Goal: Task Accomplishment & Management: Manage account settings

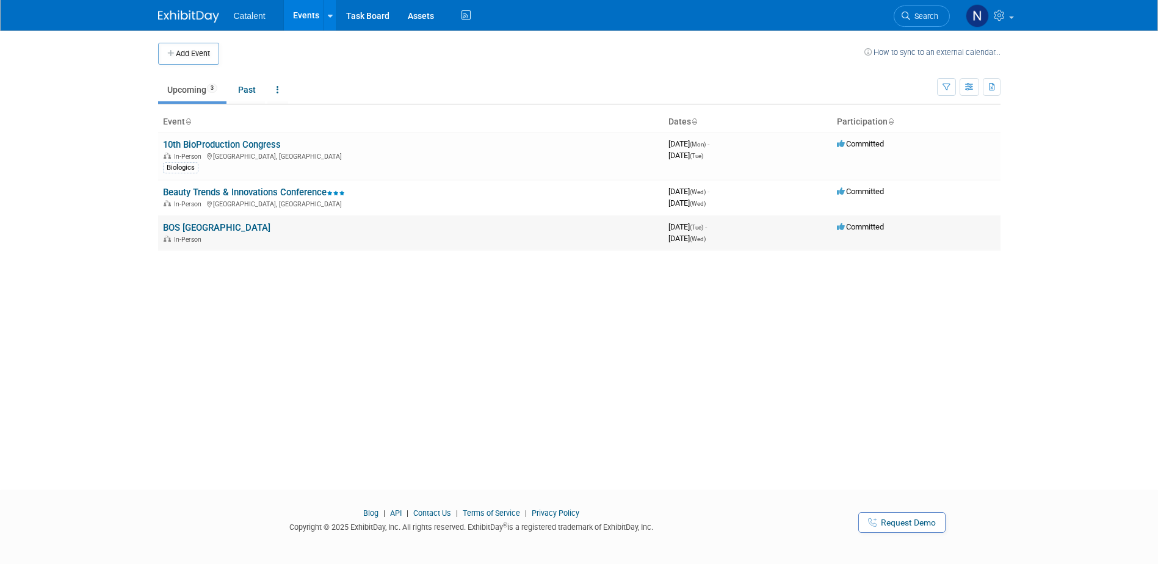
click at [205, 225] on link "BOS [GEOGRAPHIC_DATA]" at bounding box center [216, 227] width 107 height 11
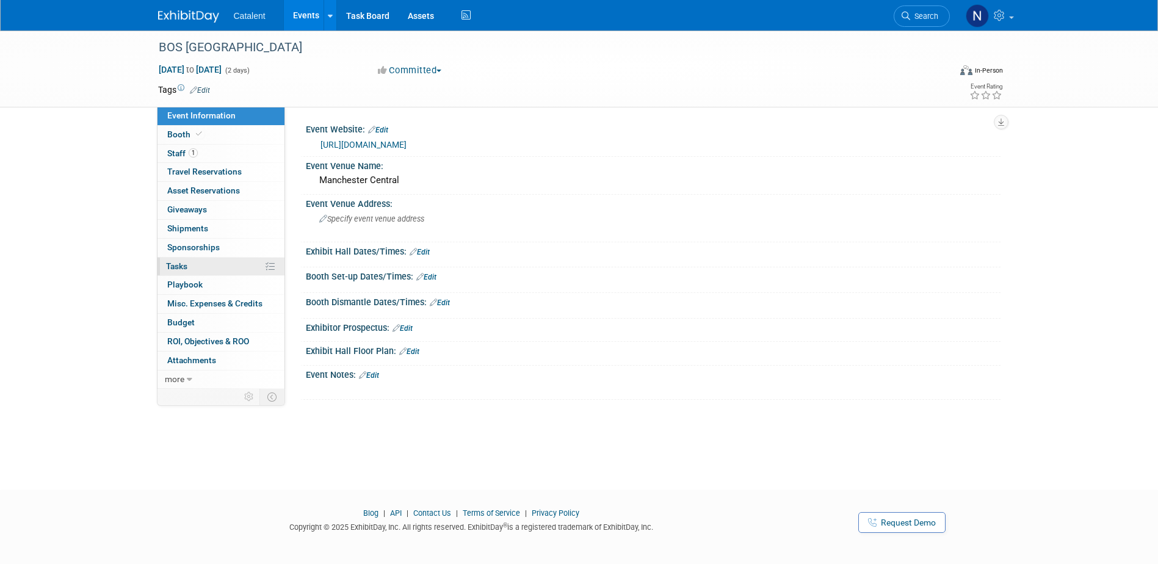
click at [189, 265] on link "0% Tasks 0%" at bounding box center [221, 267] width 127 height 18
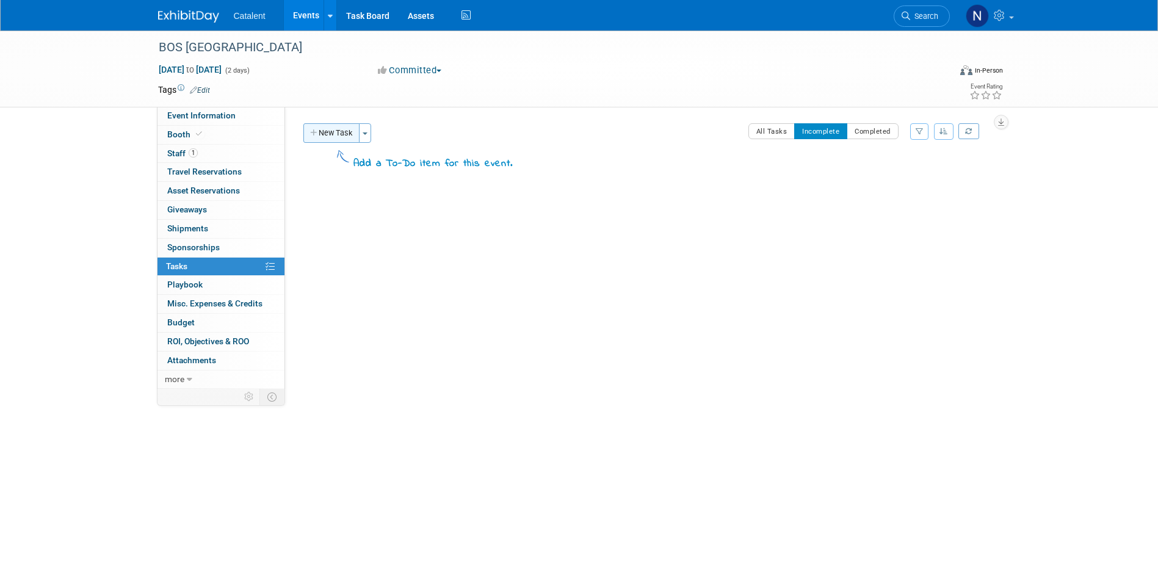
click at [330, 131] on button "New Task" at bounding box center [331, 133] width 56 height 20
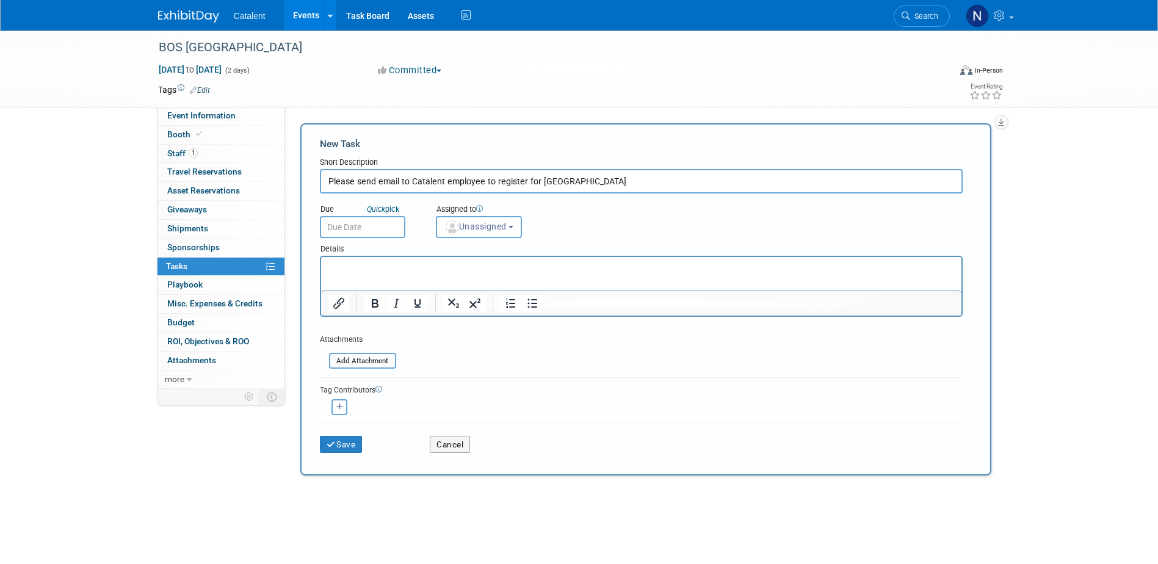
type input "Please send email to Catalent employee to register for BOS Manchester"
click at [369, 223] on input "text" at bounding box center [362, 227] width 85 height 22
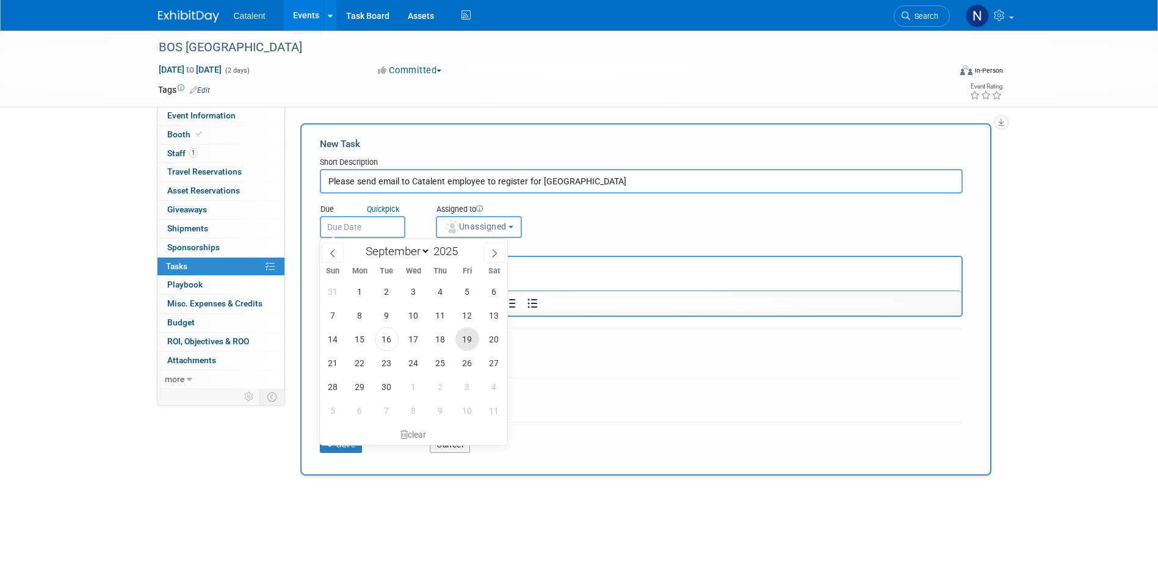
click at [467, 340] on span "19" at bounding box center [468, 339] width 24 height 24
type input "Sep 19, 2025"
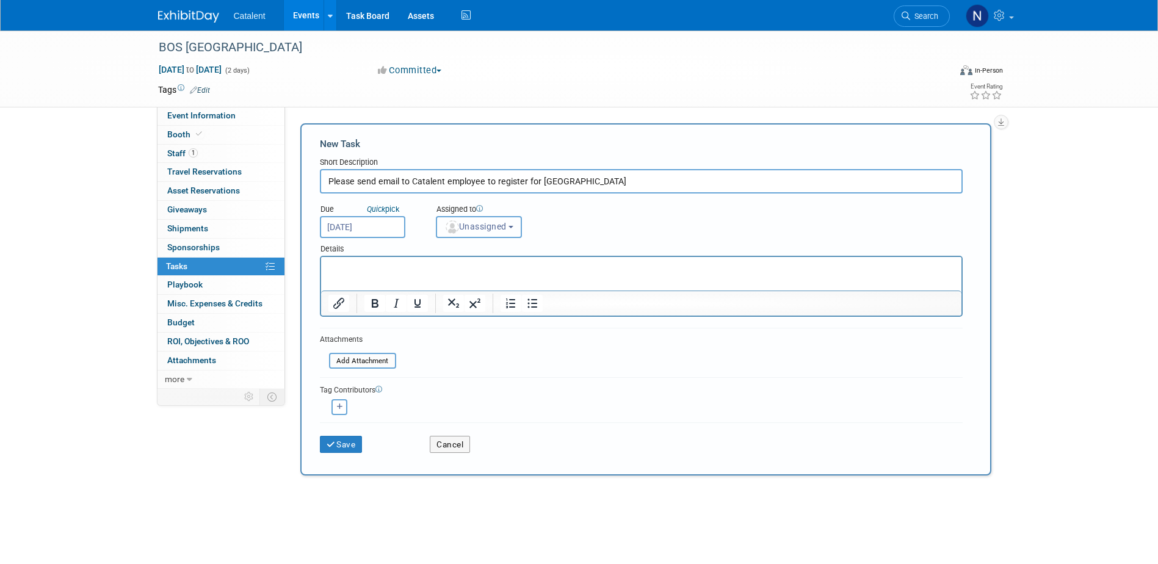
click at [498, 228] on span "Unassigned" at bounding box center [476, 227] width 62 height 10
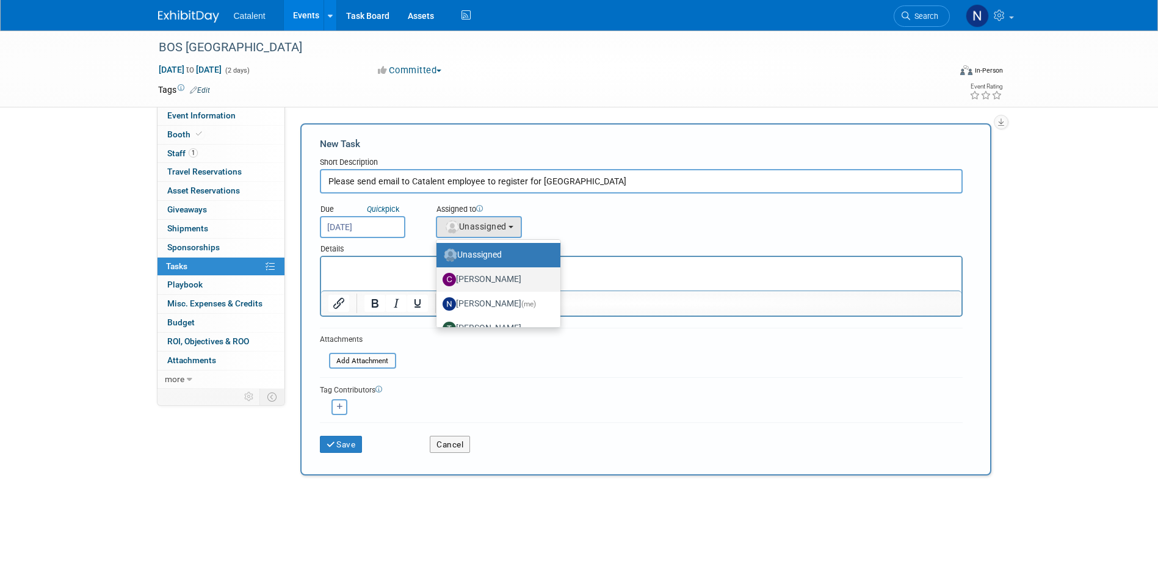
click at [482, 277] on label "Christina Szendi" at bounding box center [496, 280] width 106 height 20
click at [438, 277] on input "Christina Szendi" at bounding box center [434, 278] width 8 height 8
select select "28818f30-ac6f-4e6a-a0a1-35fa62081213"
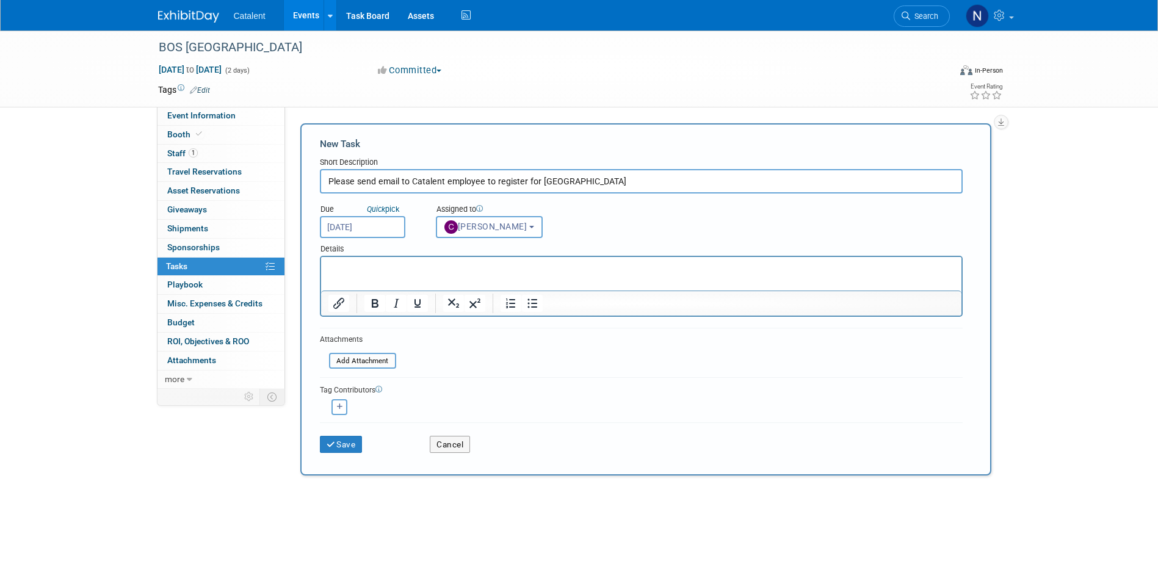
drag, startPoint x: 394, startPoint y: 264, endPoint x: 388, endPoint y: 266, distance: 6.4
click at [393, 263] on p "Rich Text Area. Press ALT-0 for help." at bounding box center [641, 268] width 627 height 12
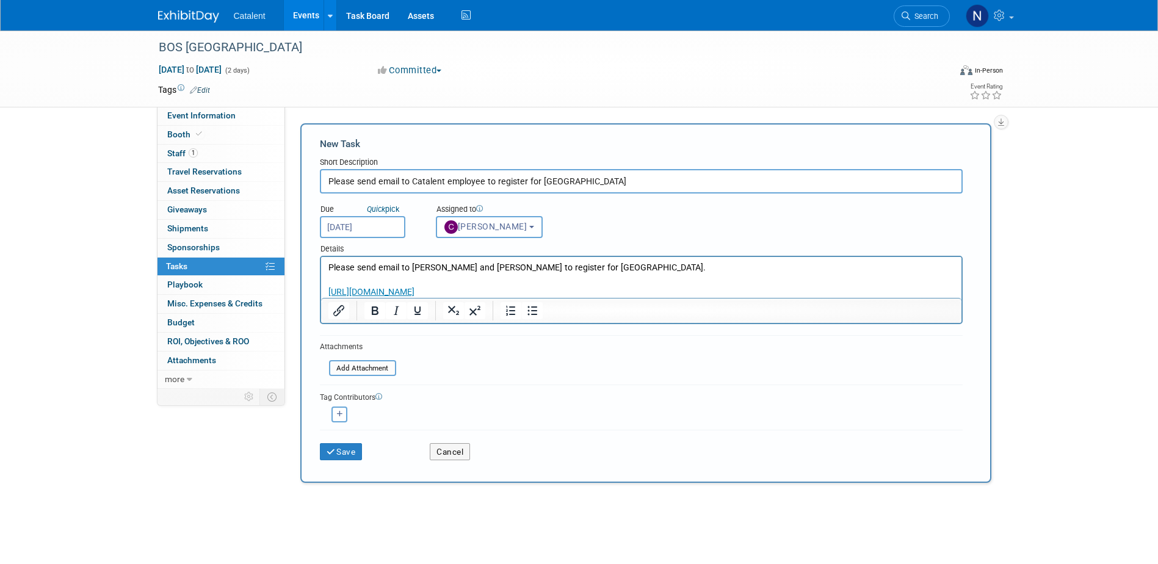
click at [661, 267] on p "Please send email to Kumul Patel and Ellie Williams to register for BOS Manches…" at bounding box center [641, 280] width 627 height 36
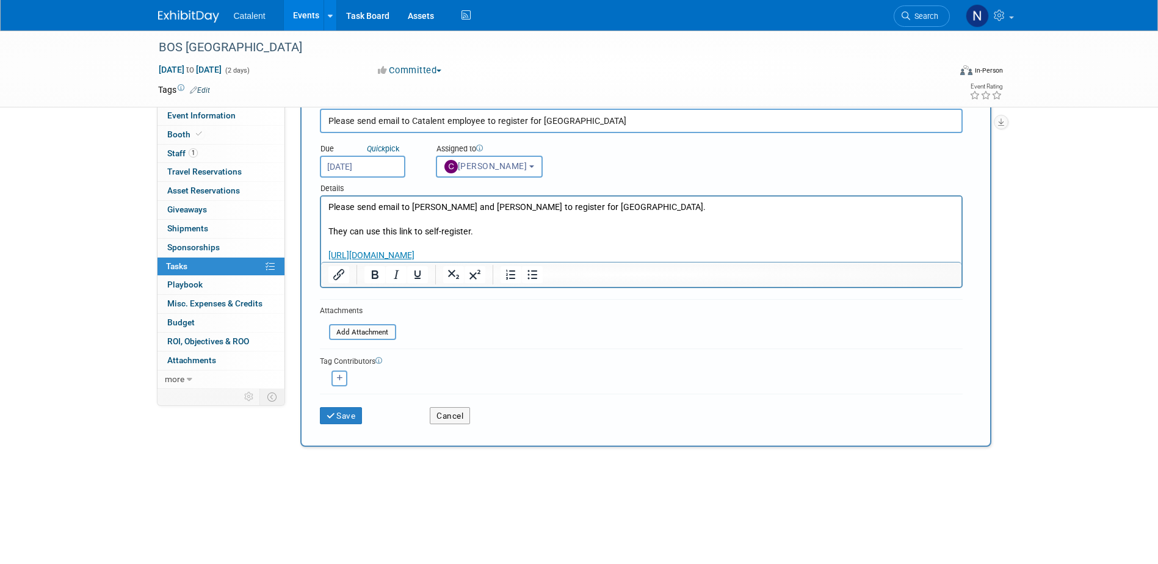
scroll to position [61, 0]
click at [410, 120] on input "Please send email to Catalent employee to register for BOS Manchester" at bounding box center [641, 120] width 643 height 24
click at [481, 120] on input "Please send email to Catalent employee to register for BOS Manchester" at bounding box center [641, 120] width 643 height 24
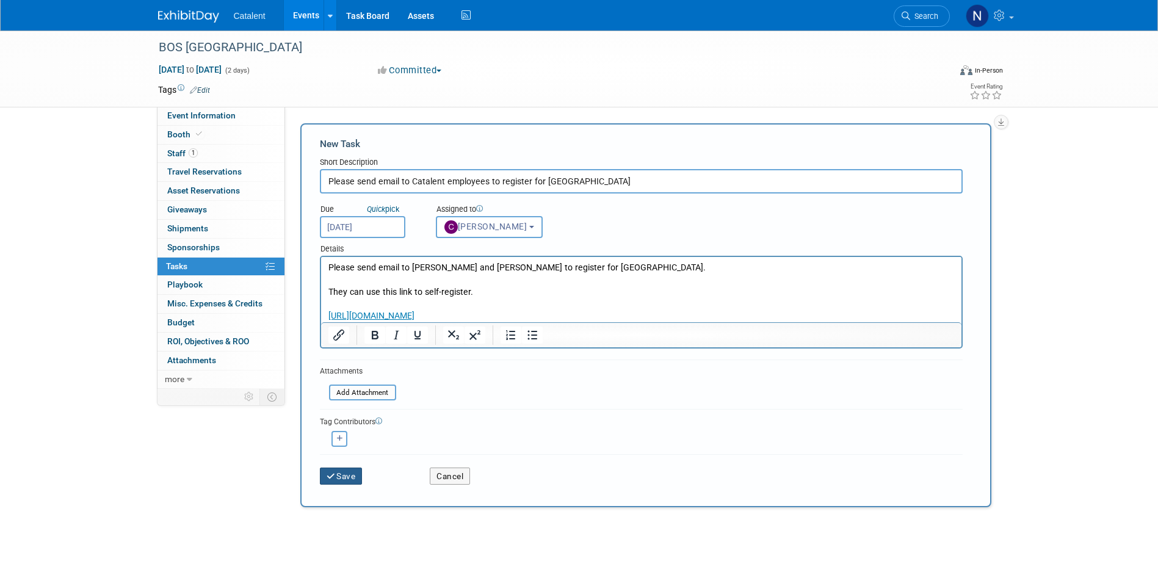
type input "Please send email to Catalent employees to register for BOS Manchester"
click at [344, 476] on button "Save" at bounding box center [341, 476] width 43 height 17
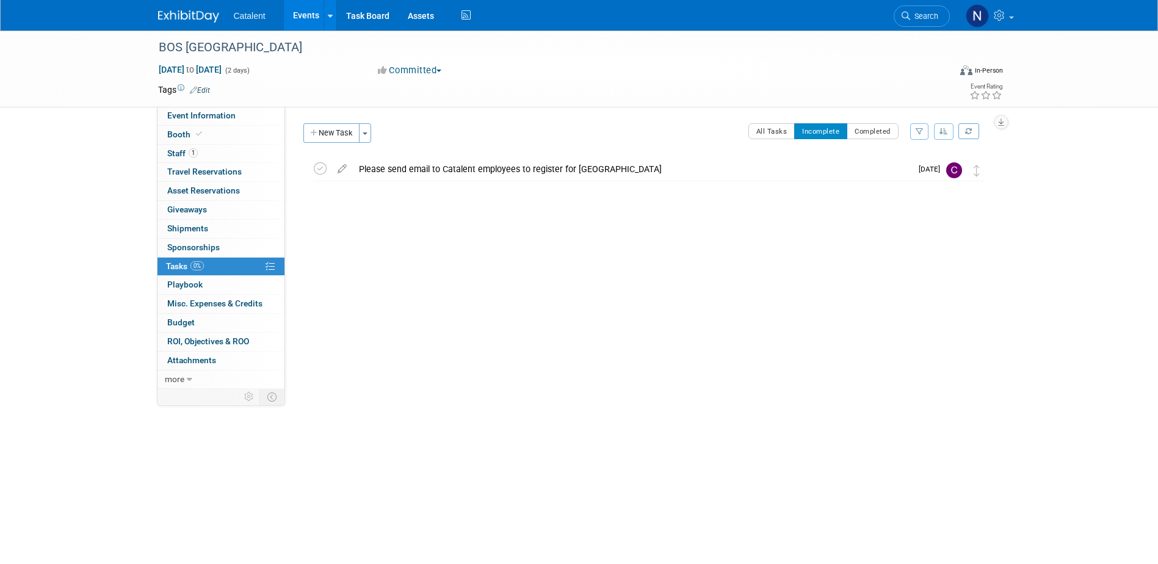
click at [481, 307] on div "Event Website: Edit https://www.bio2bevents.com/bosmanchester2025/ Event Venue …" at bounding box center [643, 248] width 716 height 282
click at [303, 12] on link "Events" at bounding box center [306, 15] width 45 height 31
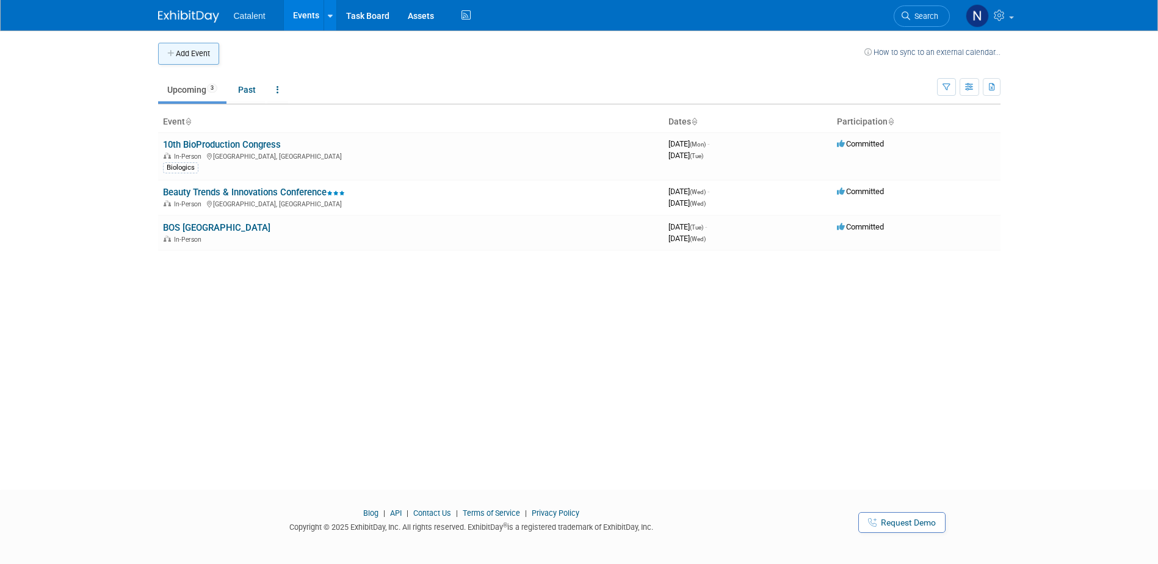
click at [192, 49] on button "Add Event" at bounding box center [188, 54] width 61 height 22
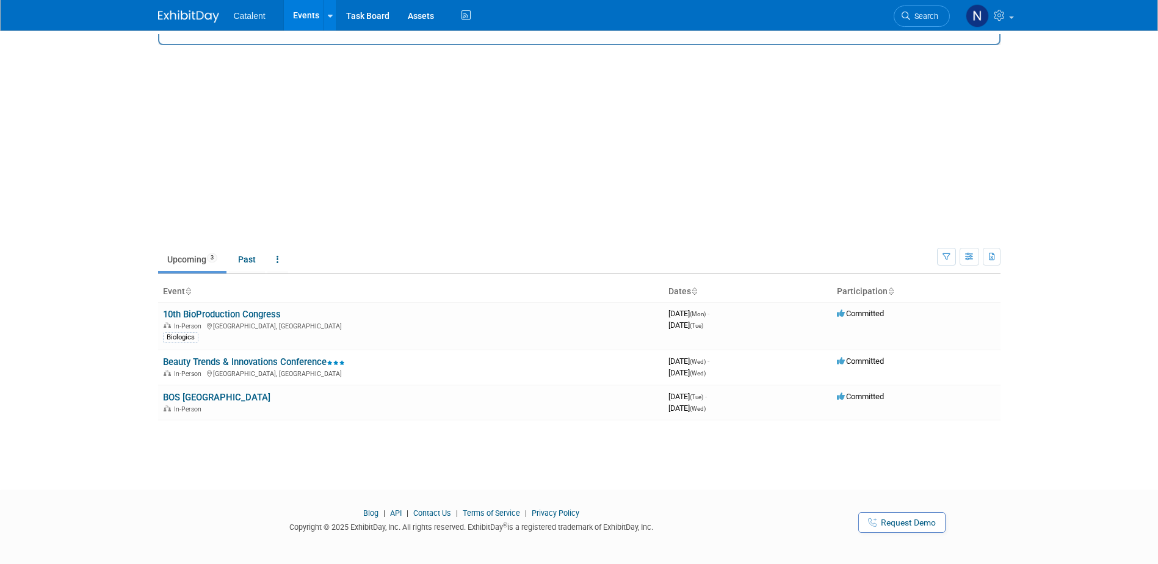
click at [192, 49] on div "Add Event How to sync to an external calendar... New Event Duplicate Event Warn…" at bounding box center [579, 249] width 861 height 437
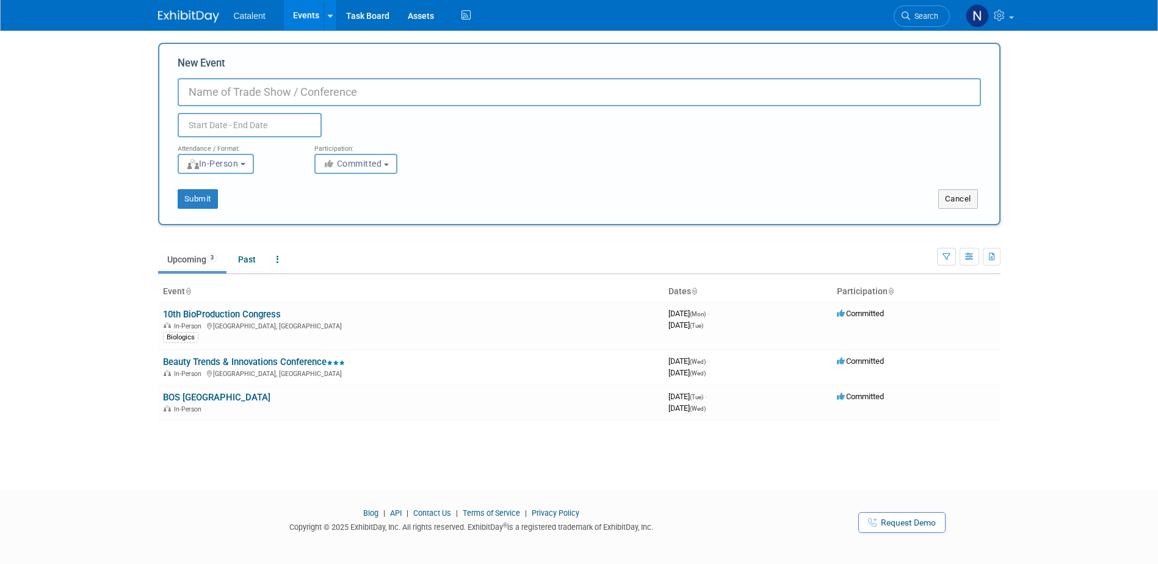
drag, startPoint x: 192, startPoint y: 49, endPoint x: 264, endPoint y: 96, distance: 85.5
click at [263, 96] on input "New Event" at bounding box center [580, 92] width 804 height 28
type input "Festival of Biologics"
click at [231, 129] on input "text" at bounding box center [250, 125] width 144 height 24
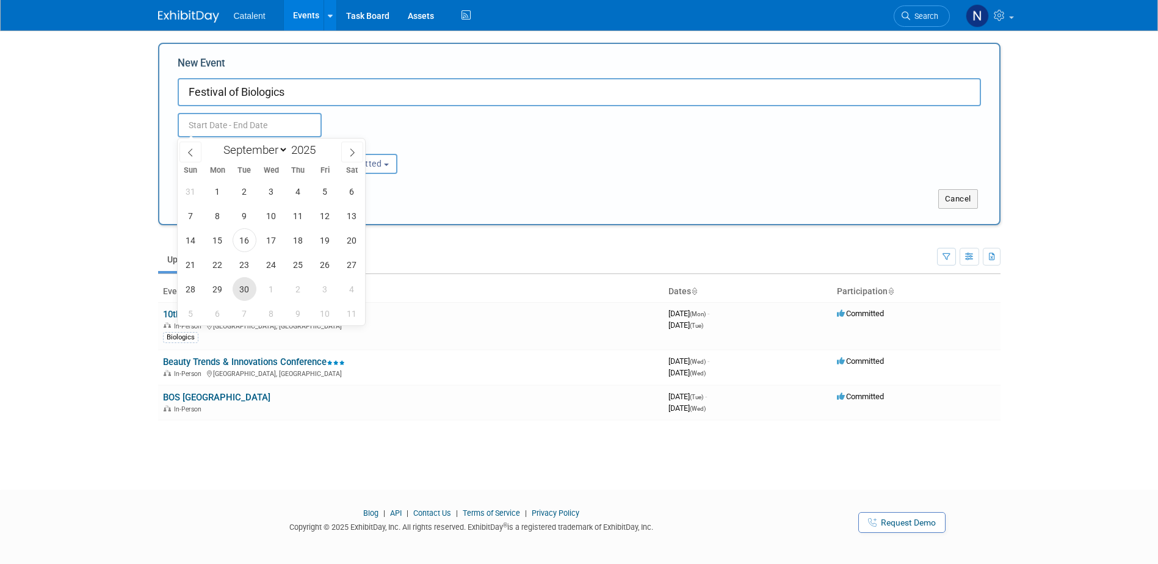
click at [246, 291] on span "30" at bounding box center [245, 289] width 24 height 24
type input "Sep 30, 2025 to Sep 30, 2025"
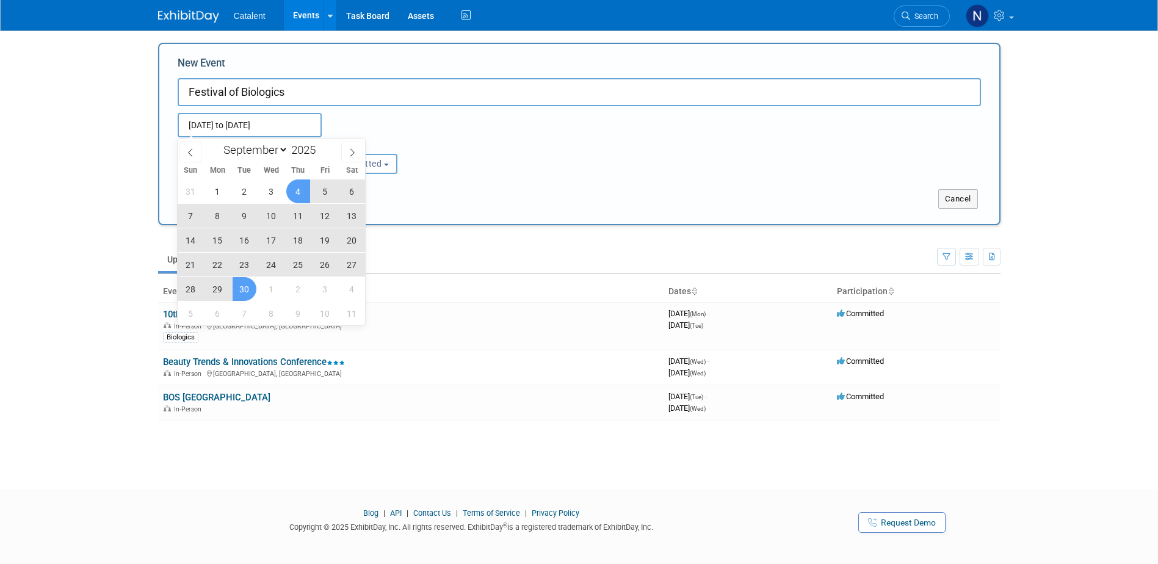
click at [385, 128] on div "Sep 30, 2025 to Sep 30, 2025 Duplicate Event Warning" at bounding box center [580, 121] width 822 height 31
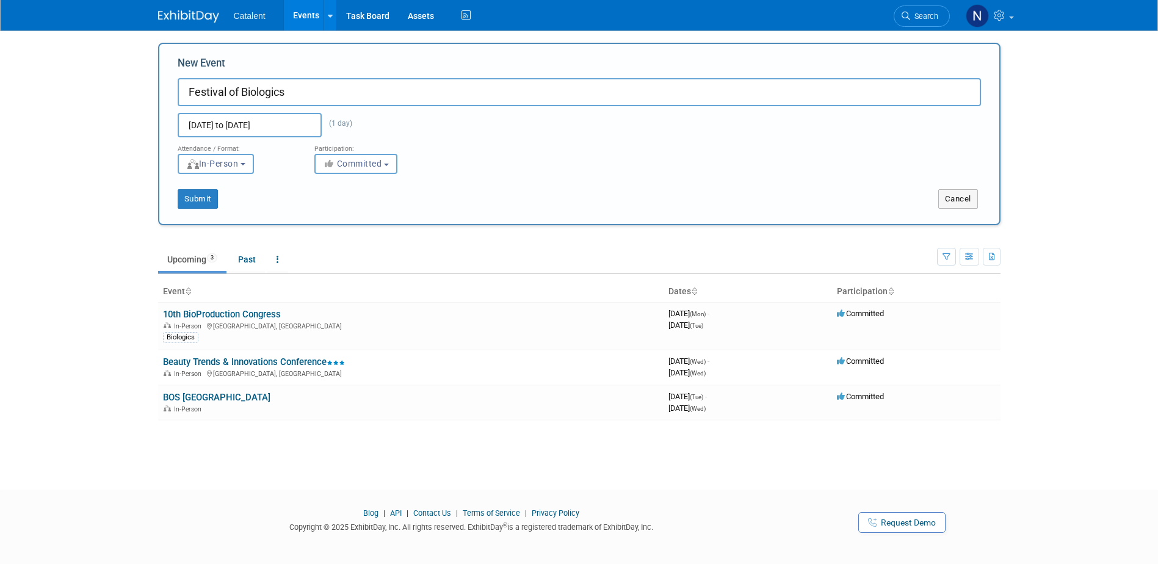
click at [279, 123] on input "Sep 30, 2025 to Sep 30, 2025" at bounding box center [250, 125] width 144 height 24
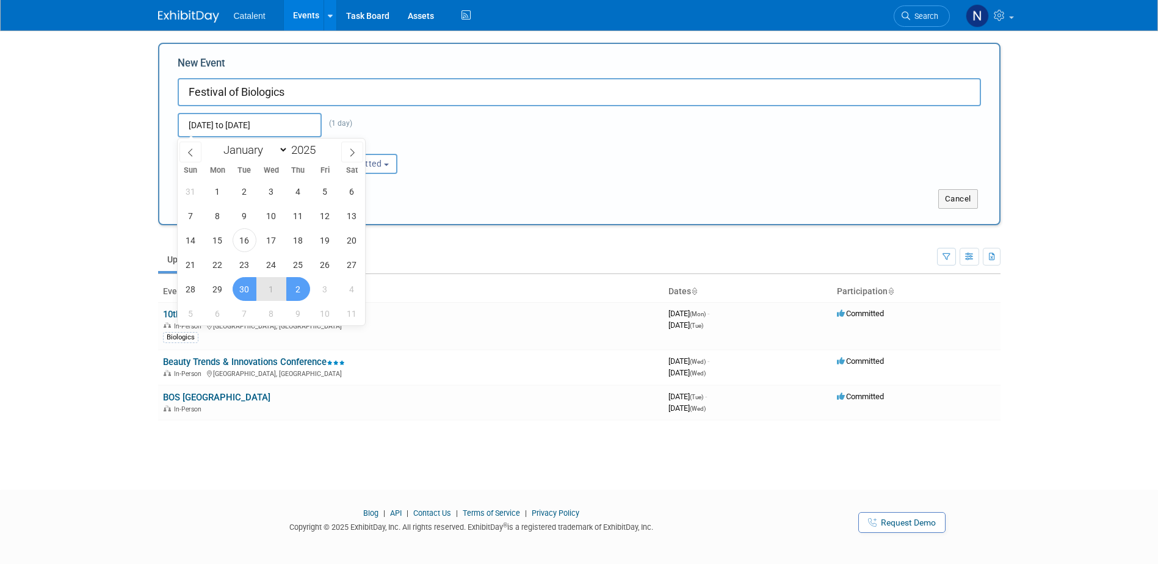
click at [292, 292] on span "2" at bounding box center [298, 289] width 24 height 24
type input "Sep 30, 2025 to Oct 2, 2025"
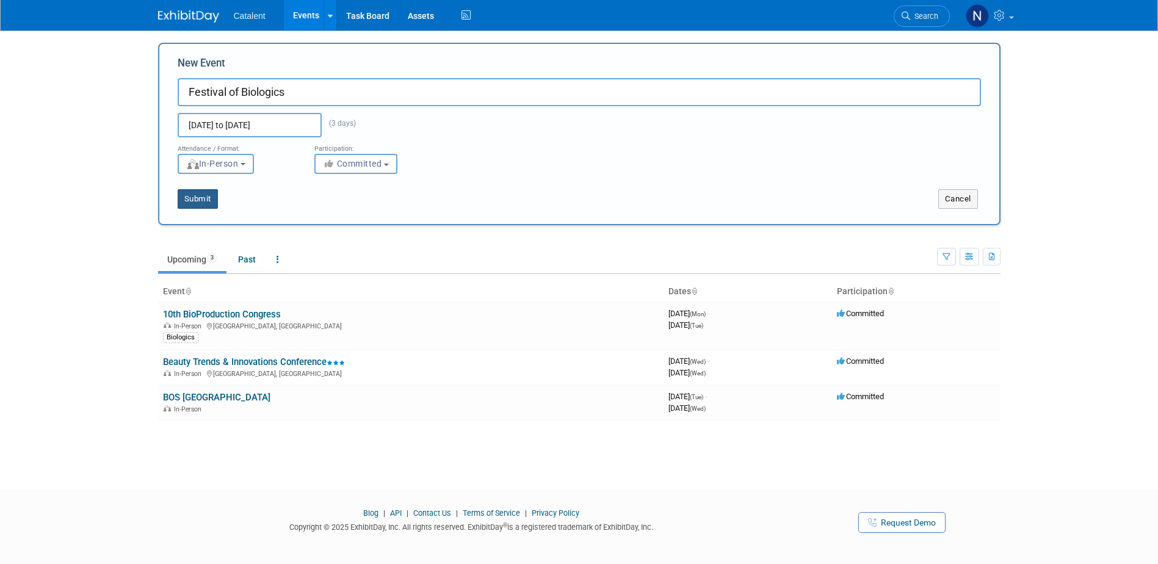
click at [200, 205] on button "Submit" at bounding box center [198, 199] width 40 height 20
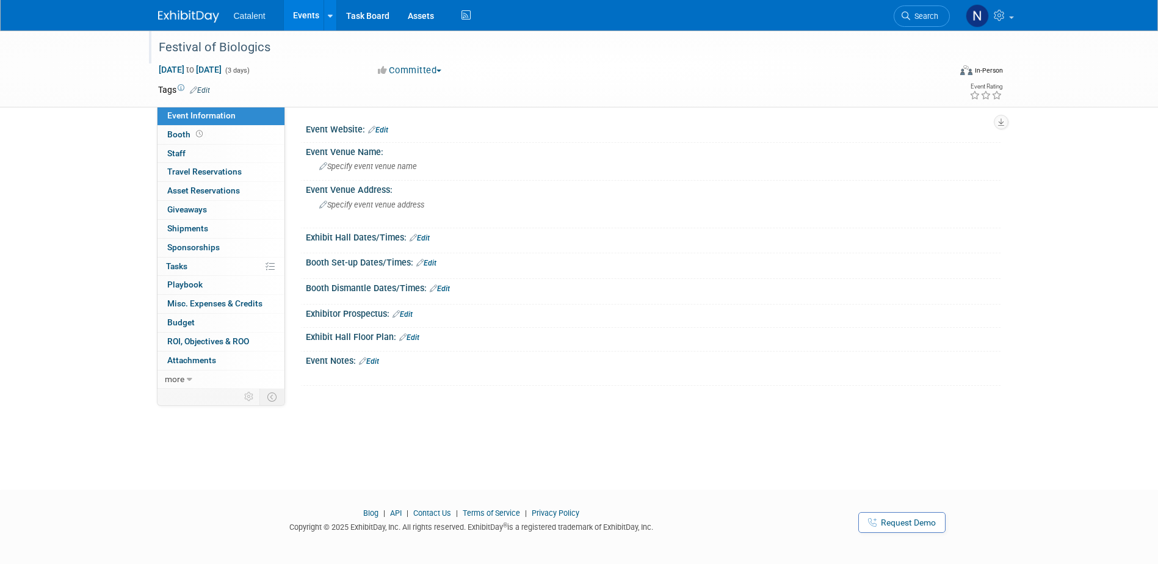
click at [206, 46] on div "Festival of Biologics" at bounding box center [542, 48] width 777 height 22
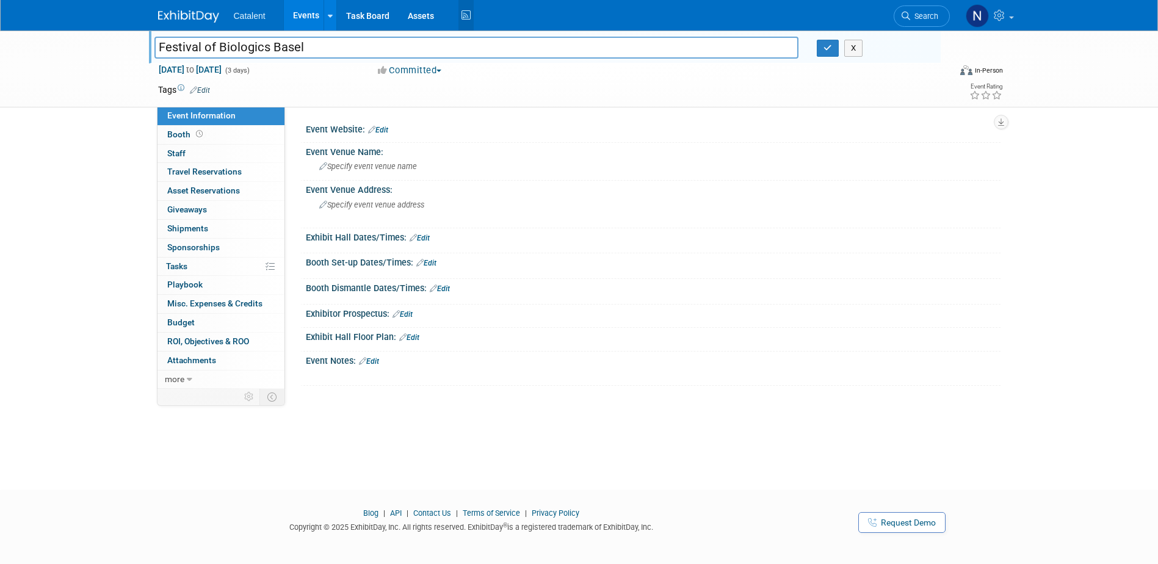
type input "Festival of Biologics Basel"
click at [354, 154] on div "Event Venue Name:" at bounding box center [653, 150] width 695 height 15
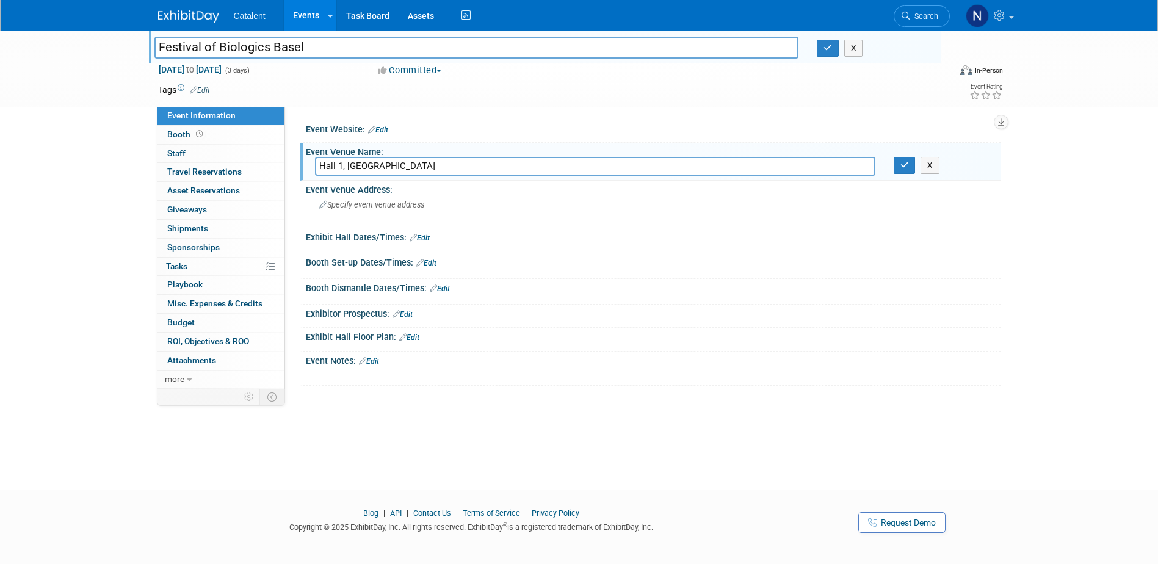
type input "Hall 1, [GEOGRAPHIC_DATA]"
click at [363, 208] on span "Specify event venue address" at bounding box center [371, 204] width 105 height 9
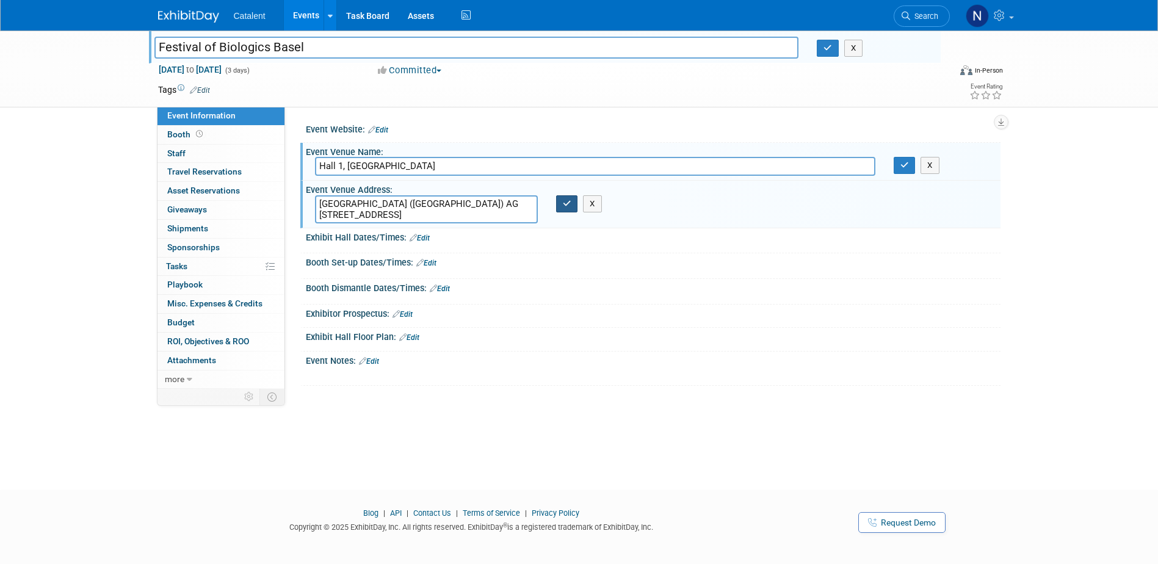
type textarea "MCH Messe Schweiz (Basel) AG Messeplatz 1 4058 Basel, Switzerland"
click at [566, 208] on button "button" at bounding box center [567, 203] width 22 height 17
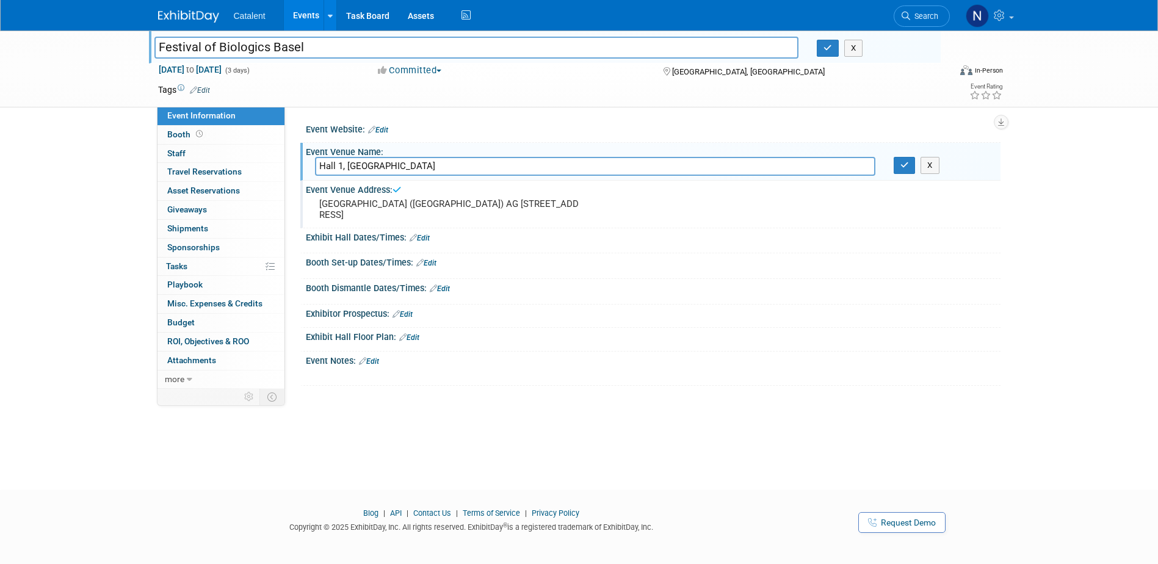
click at [379, 258] on div "Booth Set-up Dates/Times: Edit" at bounding box center [653, 261] width 695 height 16
click at [412, 335] on link "Edit" at bounding box center [409, 337] width 20 height 9
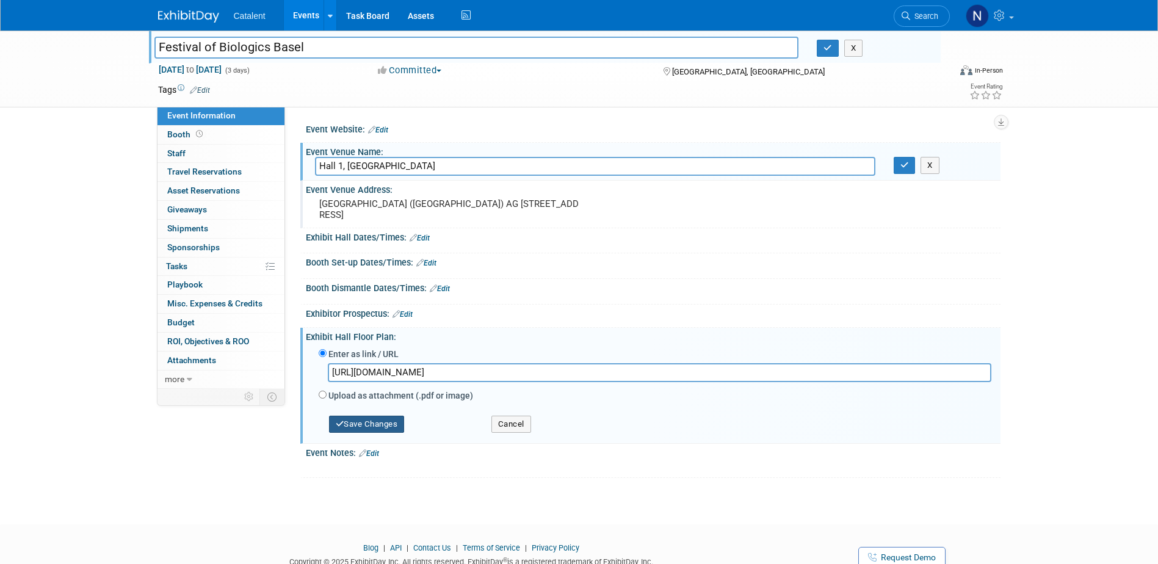
type input "https://www.terrapinn.com/conference/festival-of-biologics/Floor-plan.stm"
click at [374, 427] on button "Save Changes" at bounding box center [367, 424] width 76 height 17
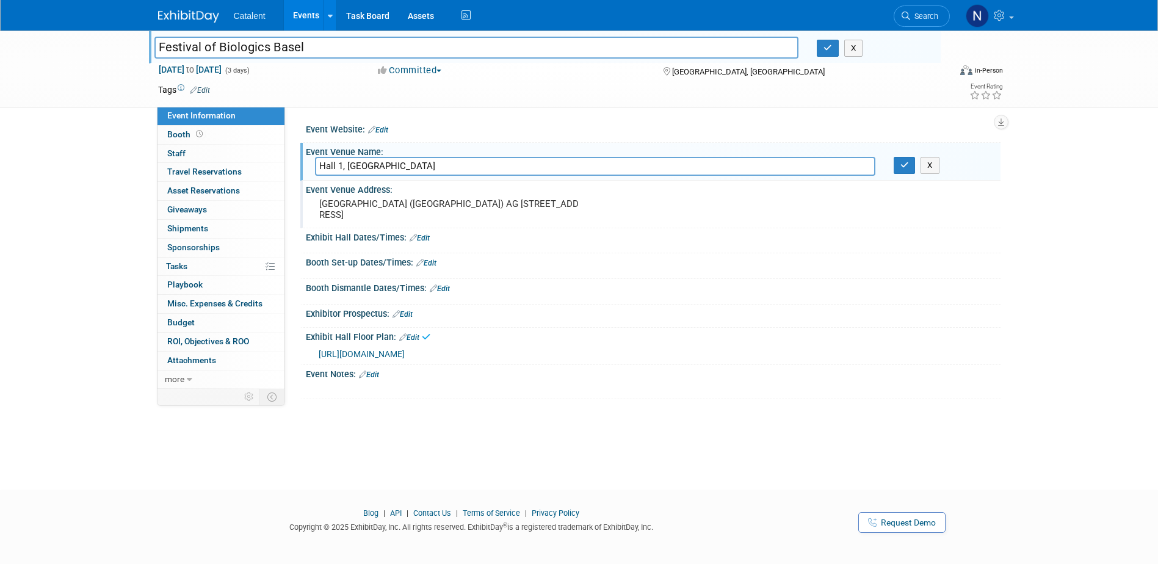
click at [378, 374] on link "Edit" at bounding box center [369, 375] width 20 height 9
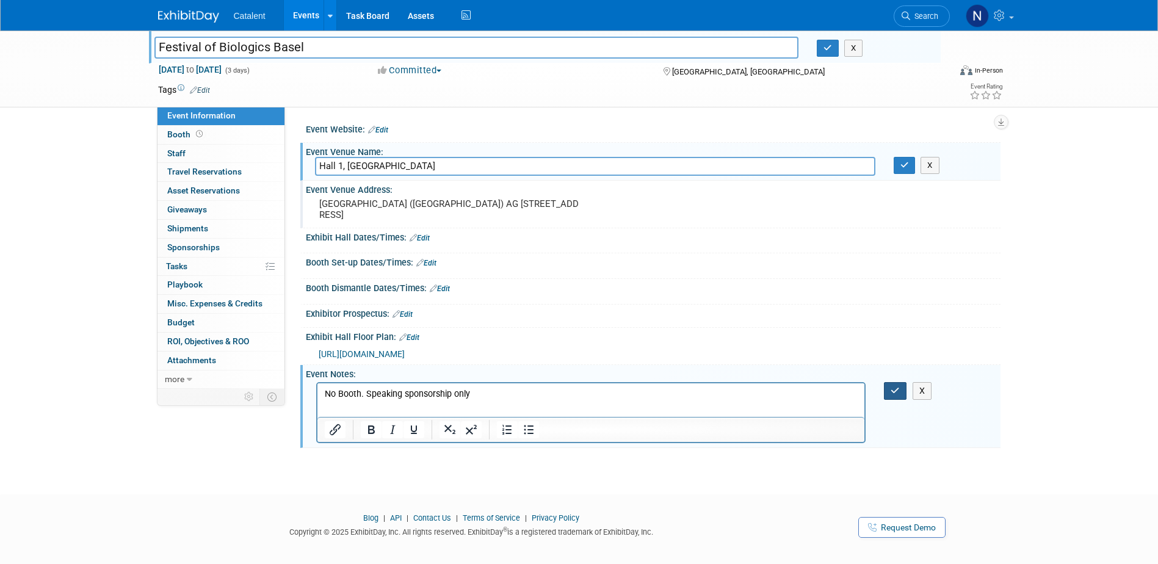
click at [888, 391] on button "button" at bounding box center [895, 391] width 23 height 18
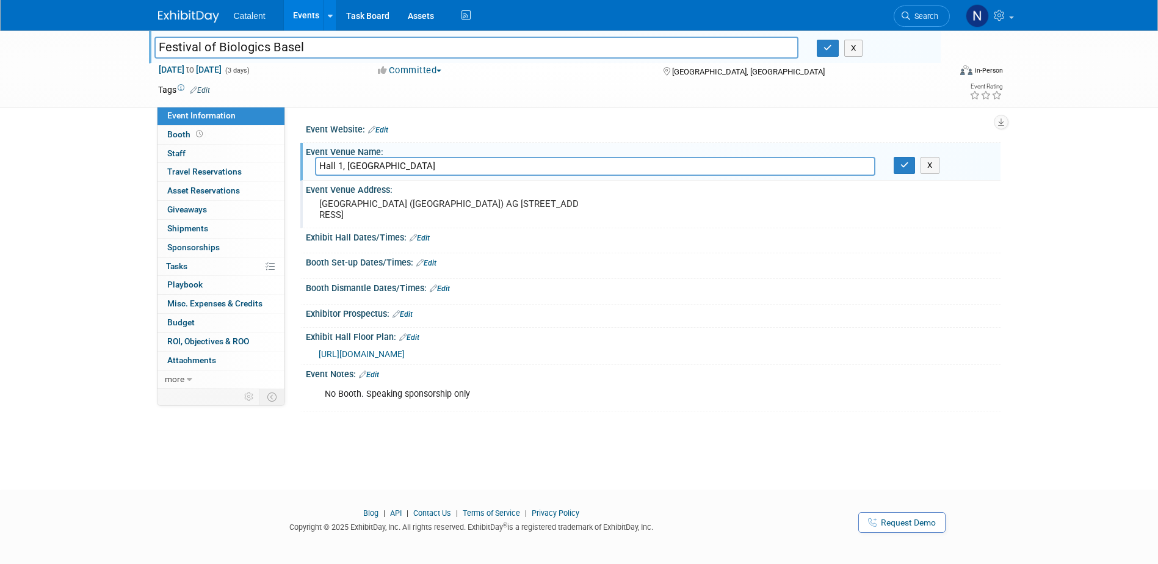
click at [450, 398] on div "No Booth. Speaking sponsorship only" at bounding box center [591, 394] width 550 height 24
click at [187, 134] on span "Booth" at bounding box center [186, 134] width 38 height 10
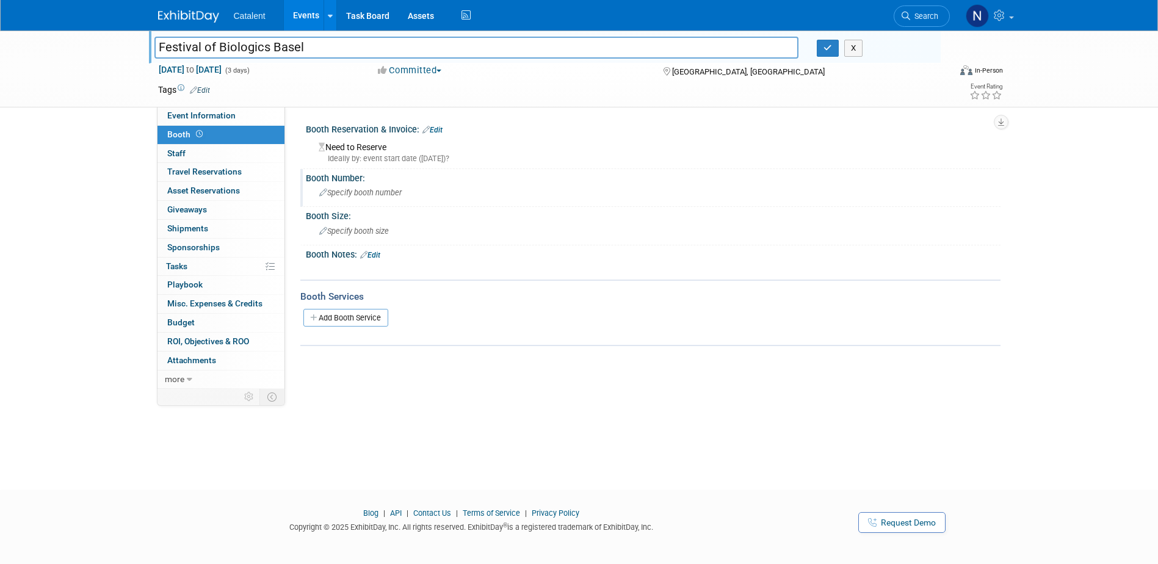
click at [374, 194] on span "Specify booth number" at bounding box center [360, 192] width 82 height 9
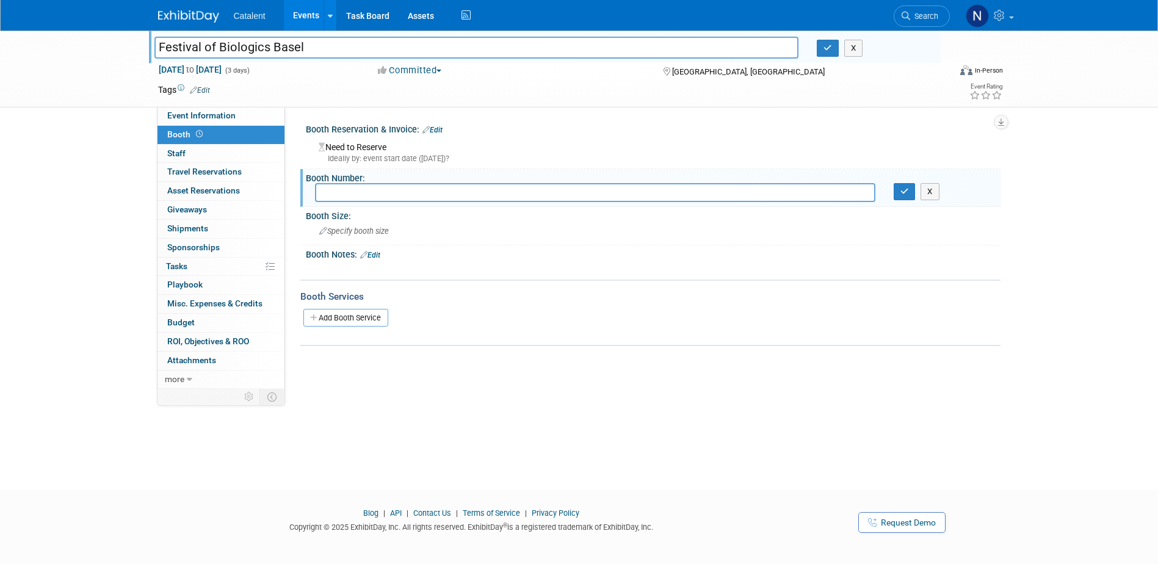
click at [378, 149] on div "Need to Reserve Ideally by: event start date (Tue. Sep 30, 2025)?" at bounding box center [653, 151] width 677 height 26
click at [440, 131] on link "Edit" at bounding box center [433, 130] width 20 height 9
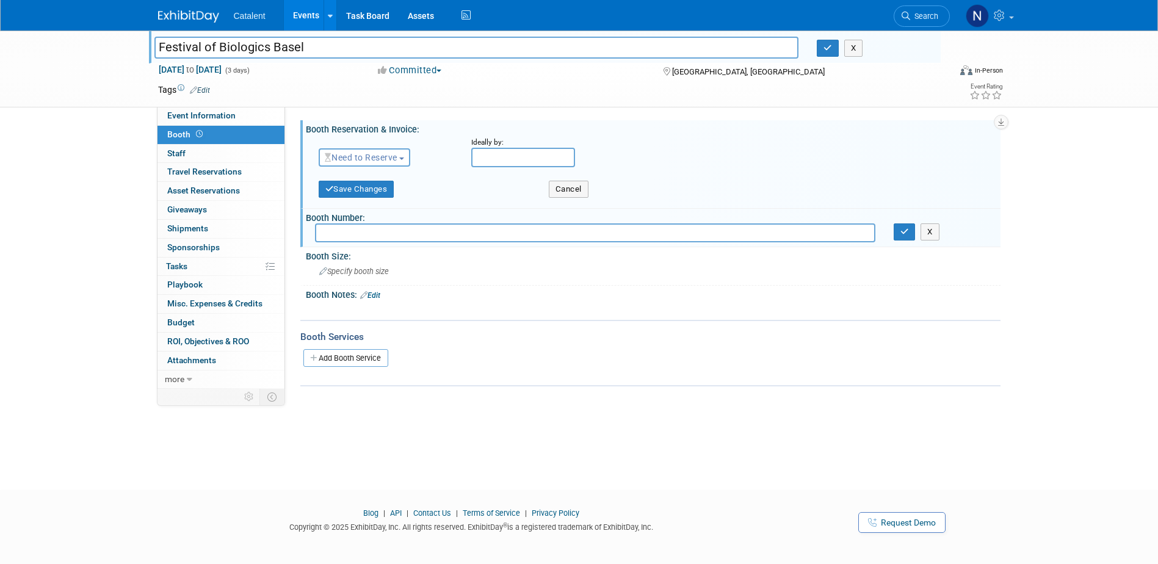
click at [385, 159] on span "Need to Reserve" at bounding box center [361, 158] width 73 height 10
click at [382, 216] on link "No Reservation Required" at bounding box center [384, 212] width 131 height 17
click at [375, 236] on input "text" at bounding box center [595, 232] width 561 height 19
type input "n?A"
click at [424, 233] on input "n?A" at bounding box center [595, 232] width 561 height 19
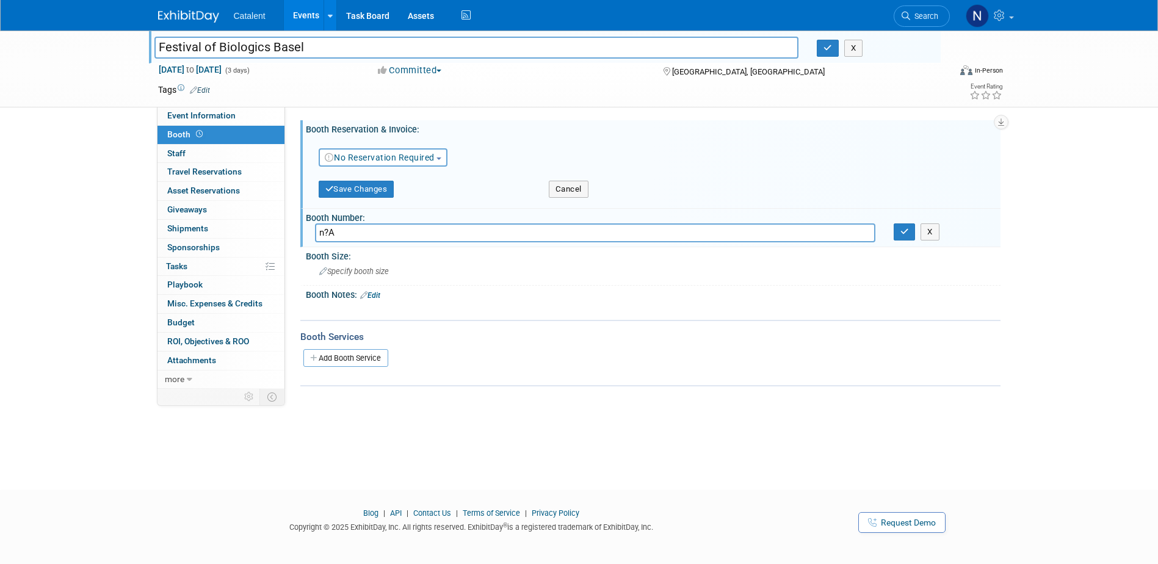
click at [424, 233] on input "n?A" at bounding box center [595, 232] width 561 height 19
type input "N/A"
click at [908, 238] on button "button" at bounding box center [905, 231] width 22 height 17
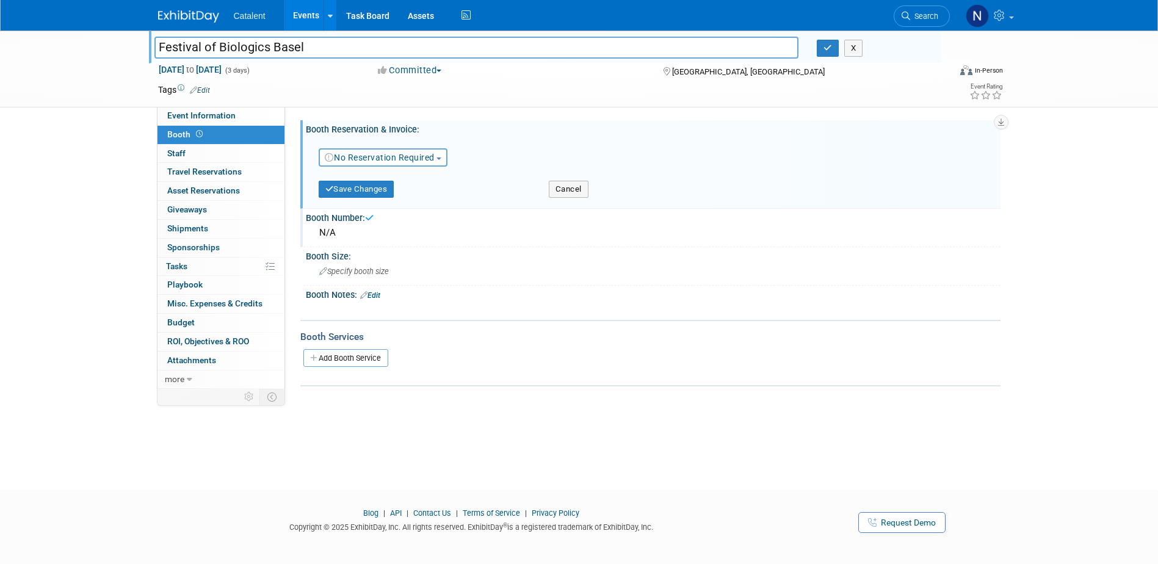
click at [849, 383] on div "Booth Services Add Booth Service" at bounding box center [650, 353] width 700 height 67
click at [830, 49] on icon "button" at bounding box center [828, 48] width 9 height 8
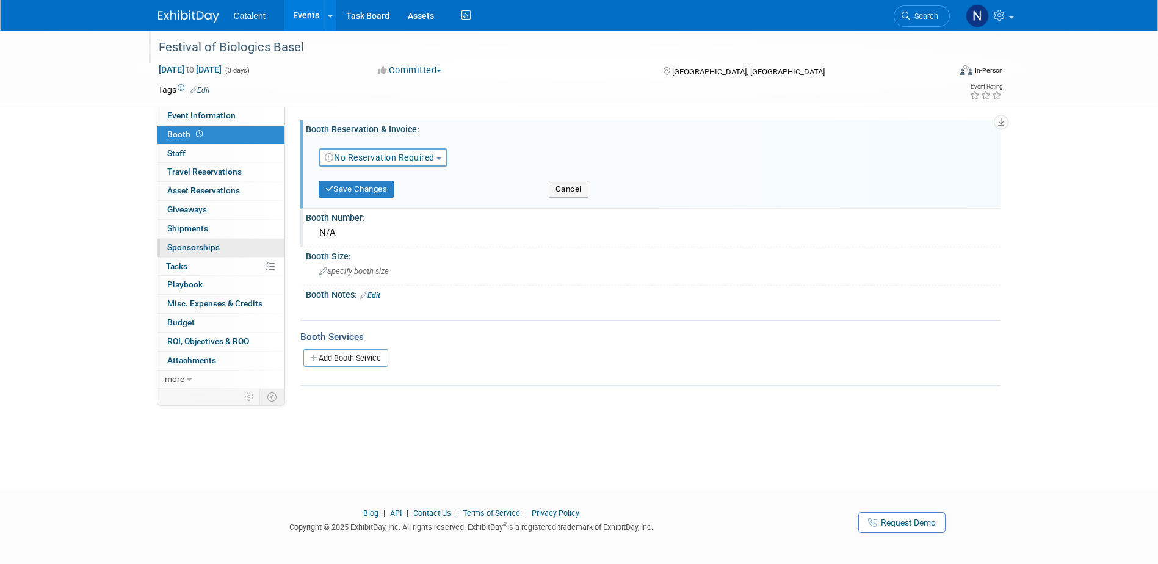
click at [198, 244] on span "Sponsorships 0" at bounding box center [193, 247] width 53 height 10
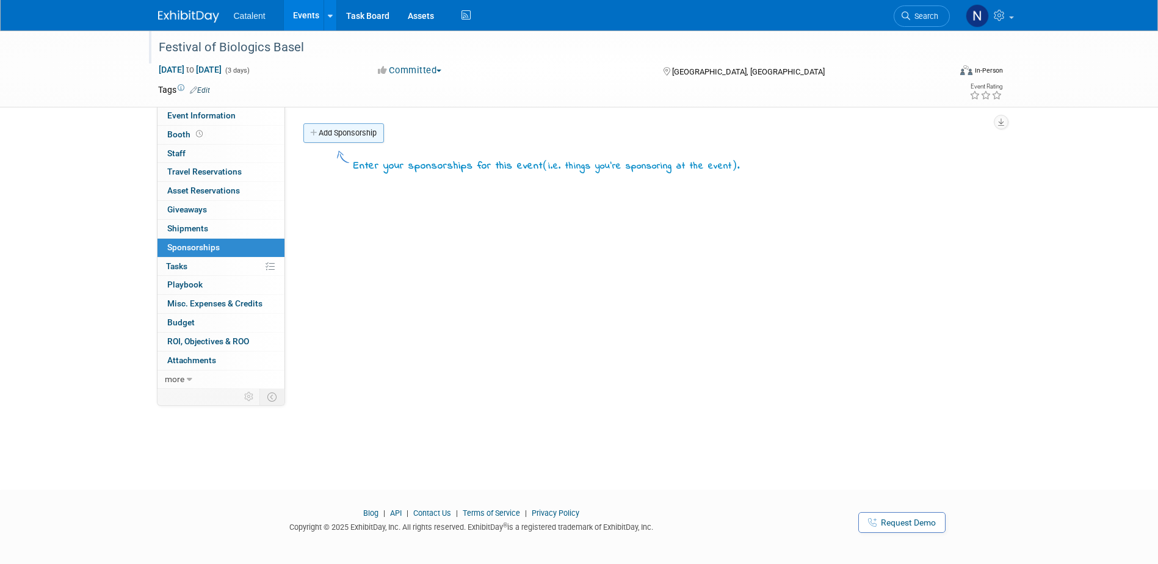
click at [371, 139] on link "Add Sponsorship" at bounding box center [343, 133] width 81 height 20
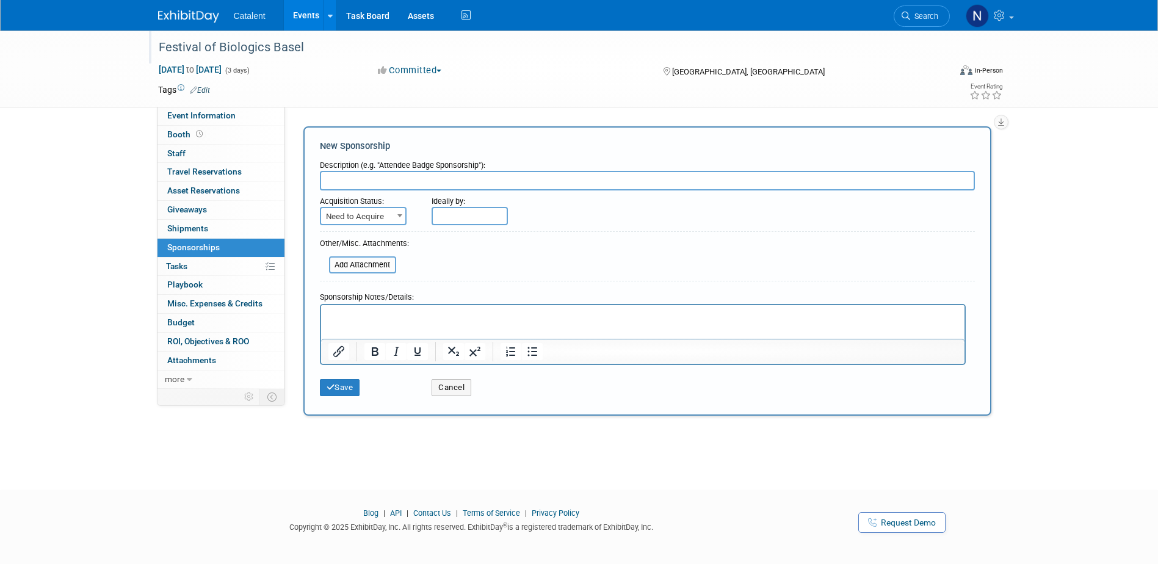
click at [364, 188] on input "text" at bounding box center [647, 181] width 655 height 20
type input "Speaking Sponsorship"
click at [395, 216] on span at bounding box center [400, 216] width 12 height 16
select select "2"
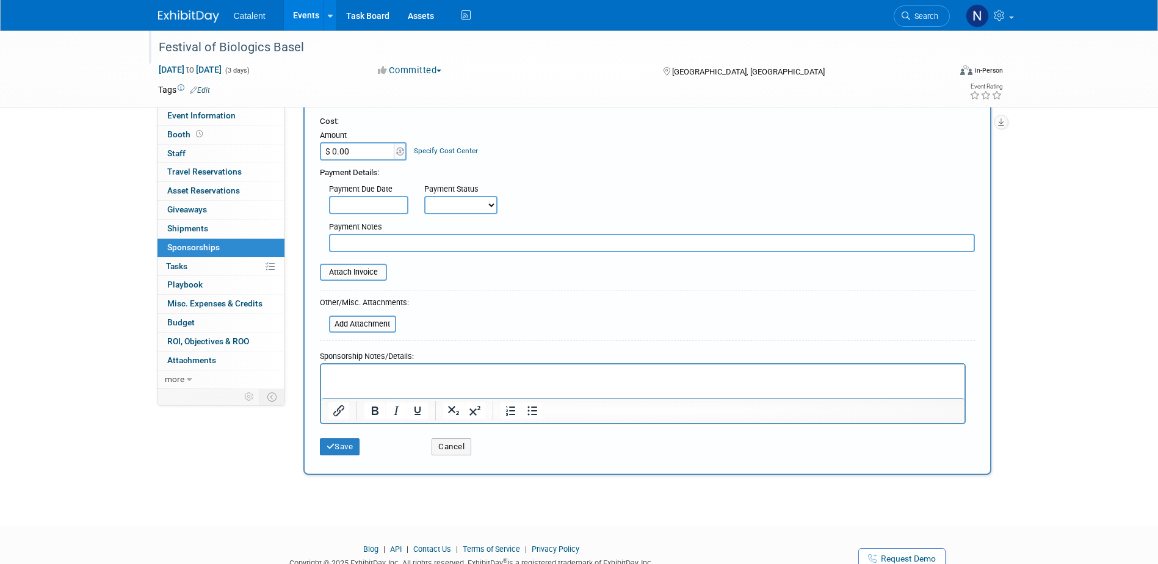
scroll to position [122, 0]
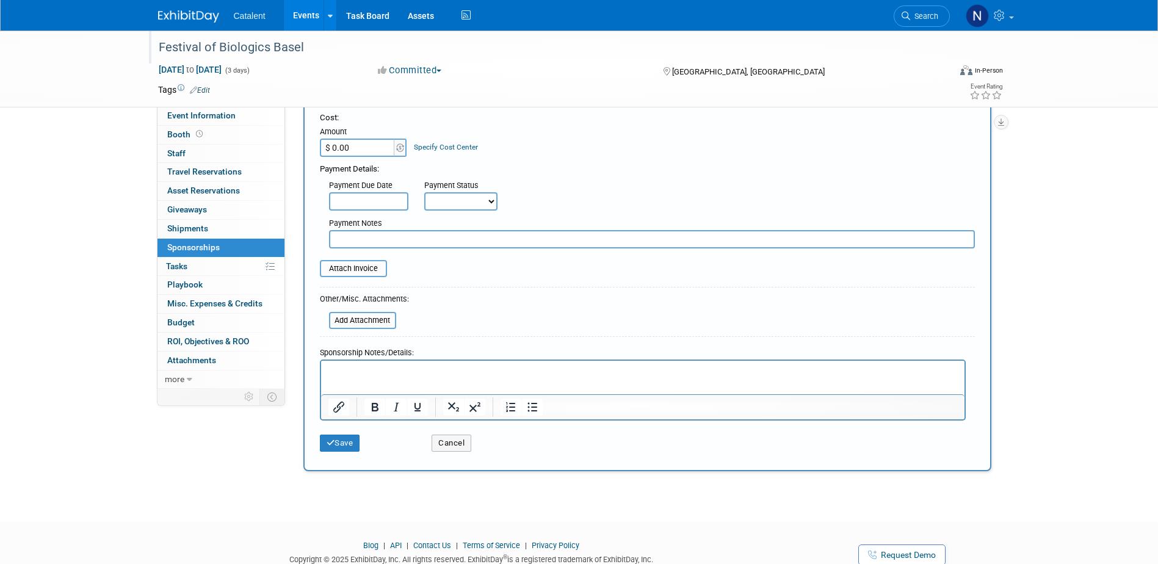
click at [388, 236] on input "text" at bounding box center [652, 239] width 646 height 18
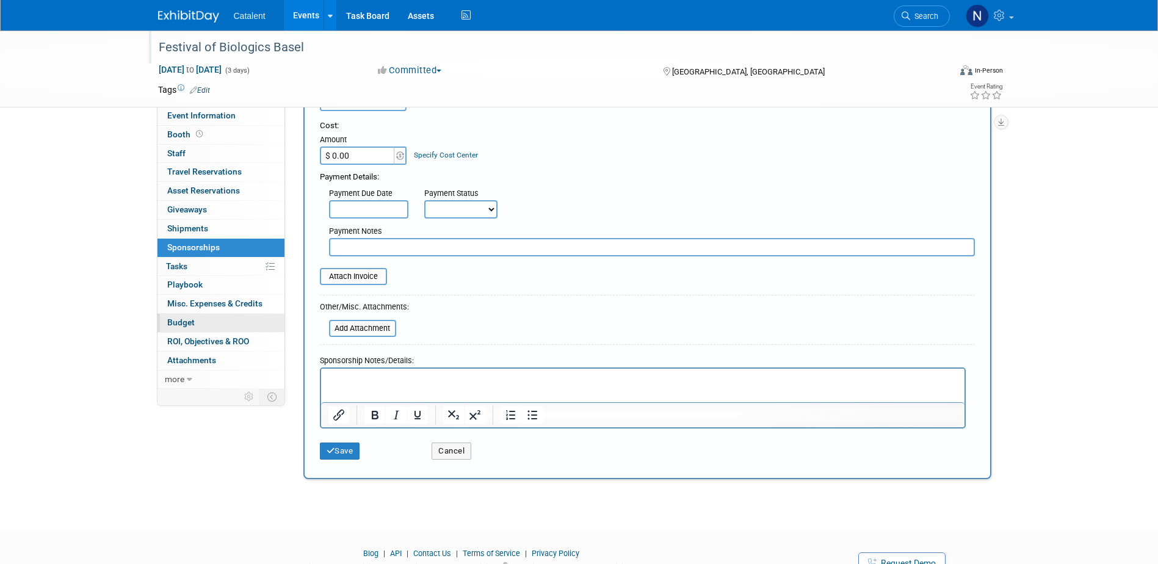
scroll to position [0, 0]
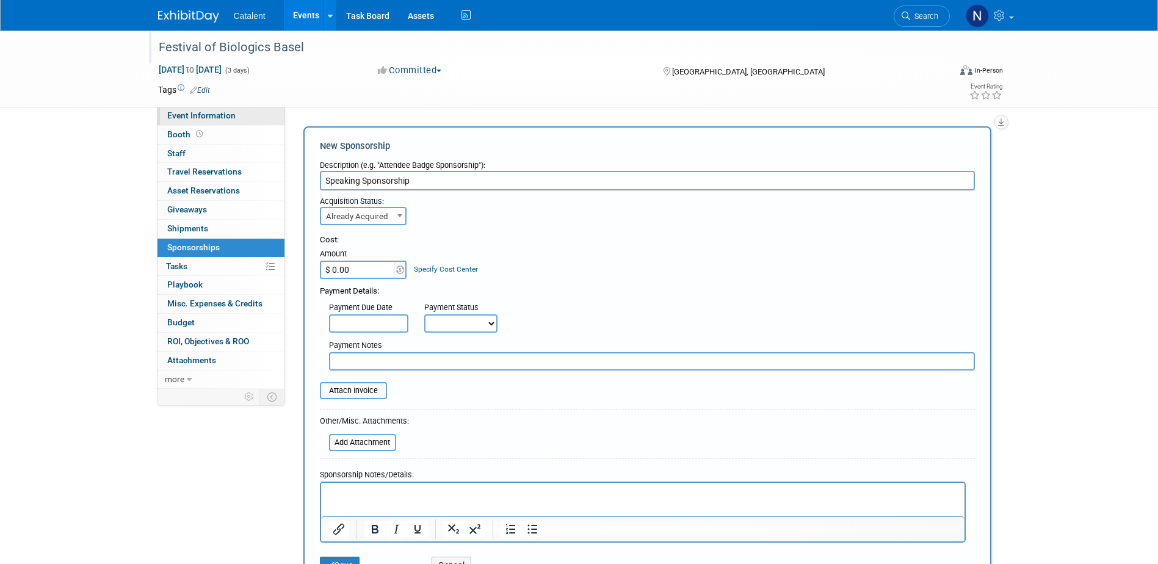
click at [191, 117] on span "Event Information" at bounding box center [201, 116] width 68 height 10
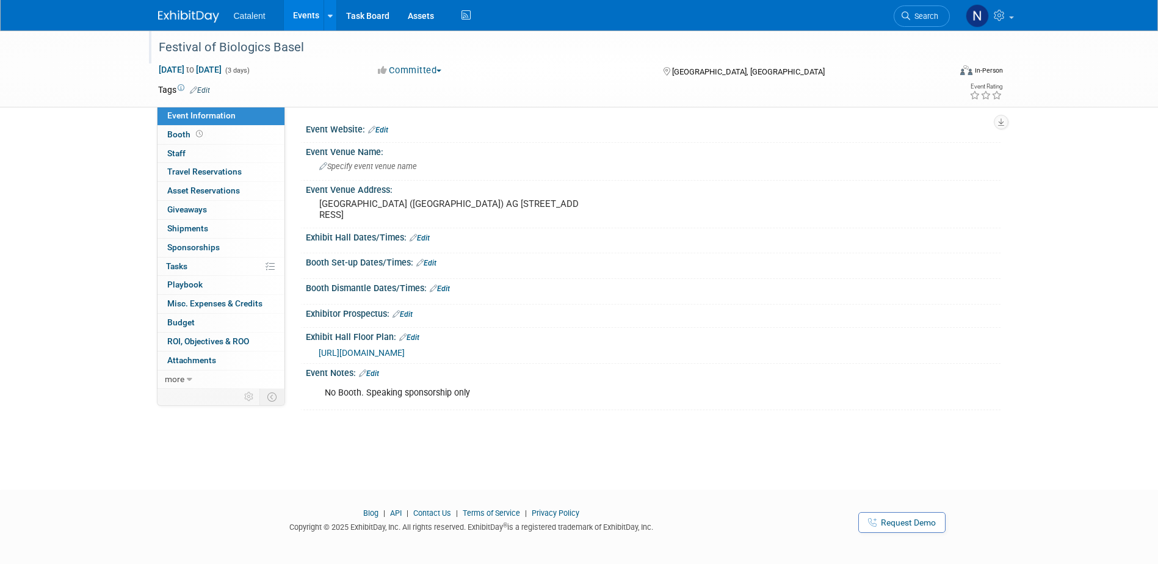
click at [373, 378] on div "No Booth. Speaking sponsorship only X" at bounding box center [652, 381] width 680 height 6
click at [371, 376] on link "Edit" at bounding box center [369, 373] width 20 height 9
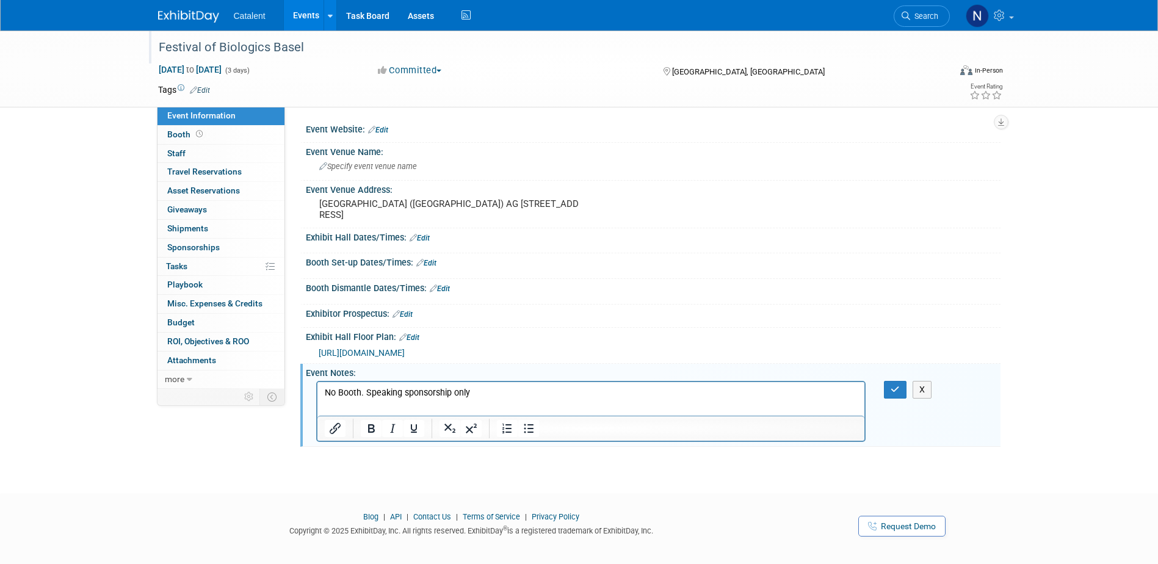
click at [474, 396] on p "No Booth. Speaking sponsorship only" at bounding box center [591, 393] width 534 height 12
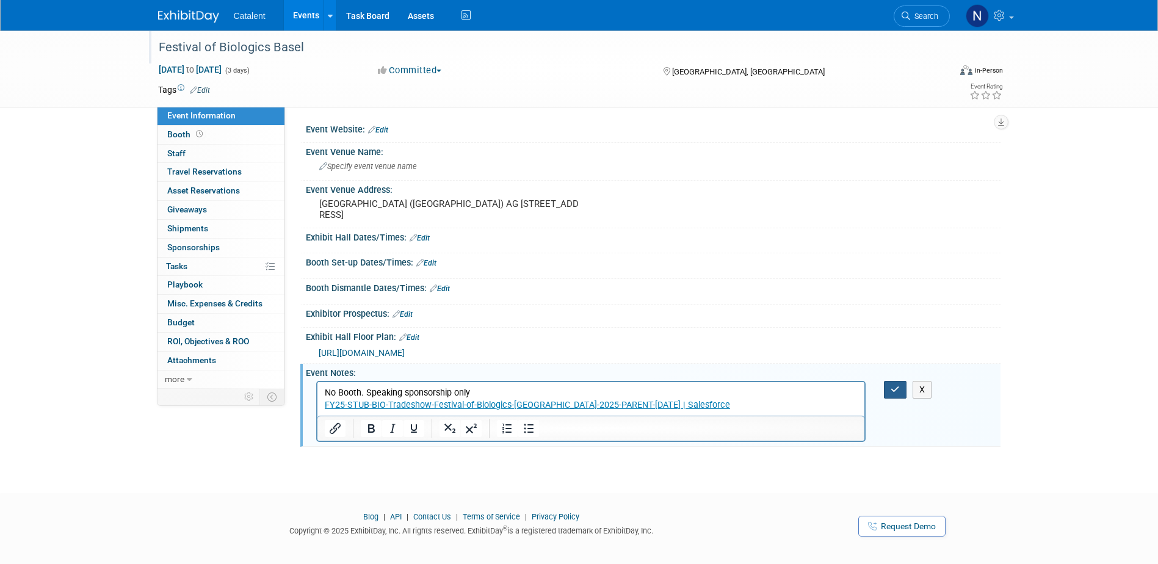
click at [893, 391] on icon "button" at bounding box center [895, 389] width 9 height 9
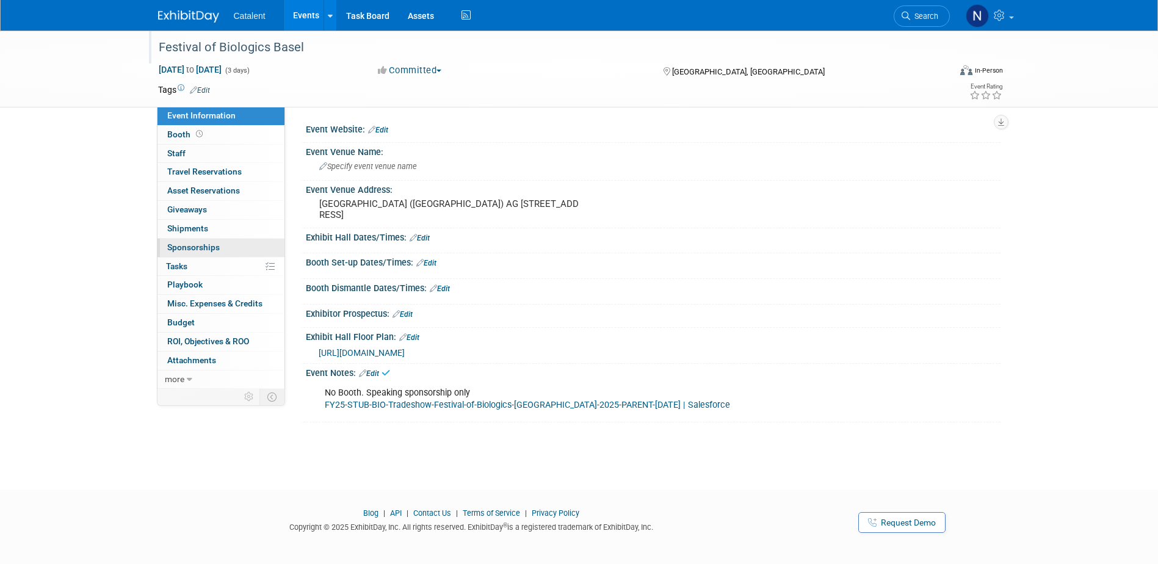
click at [192, 249] on span "Sponsorships 0" at bounding box center [193, 247] width 53 height 10
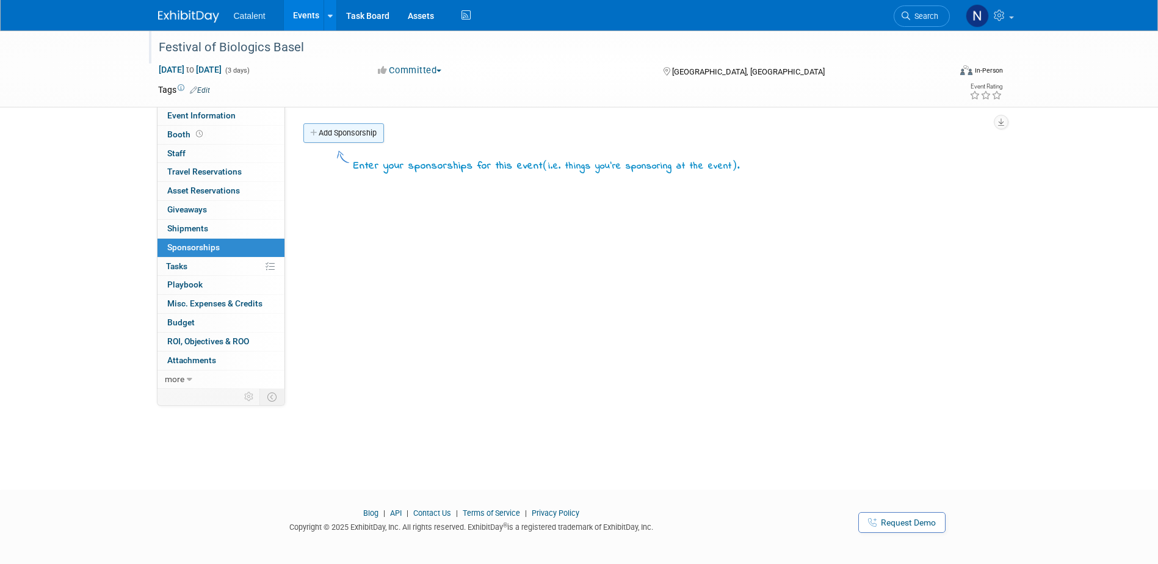
click at [349, 137] on link "Add Sponsorship" at bounding box center [343, 133] width 81 height 20
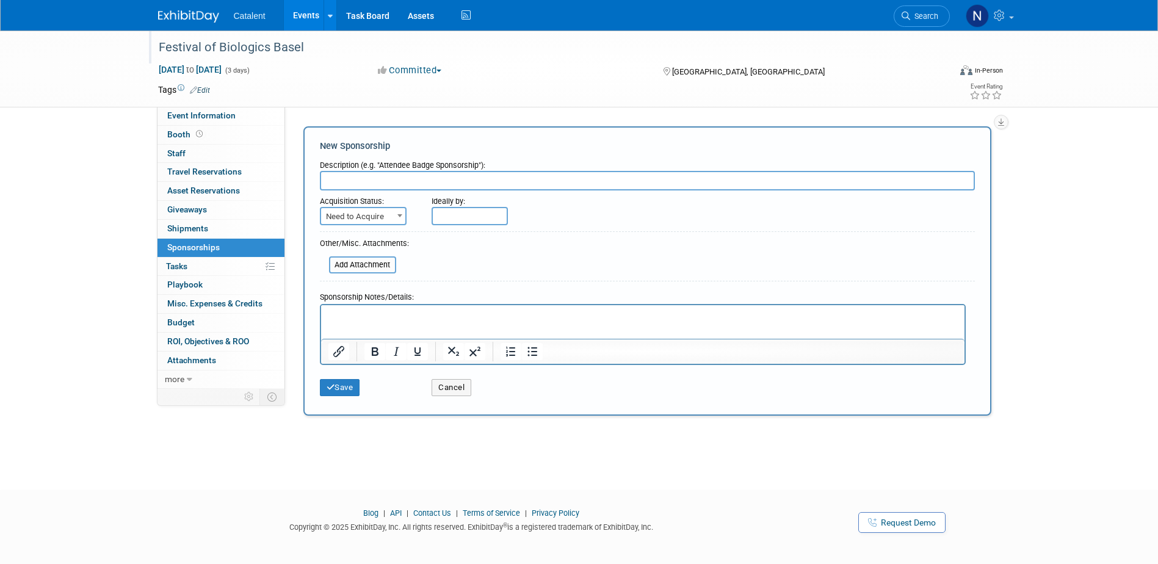
click at [352, 313] on p "Rich Text Area. Press ALT-0 for help." at bounding box center [643, 316] width 630 height 12
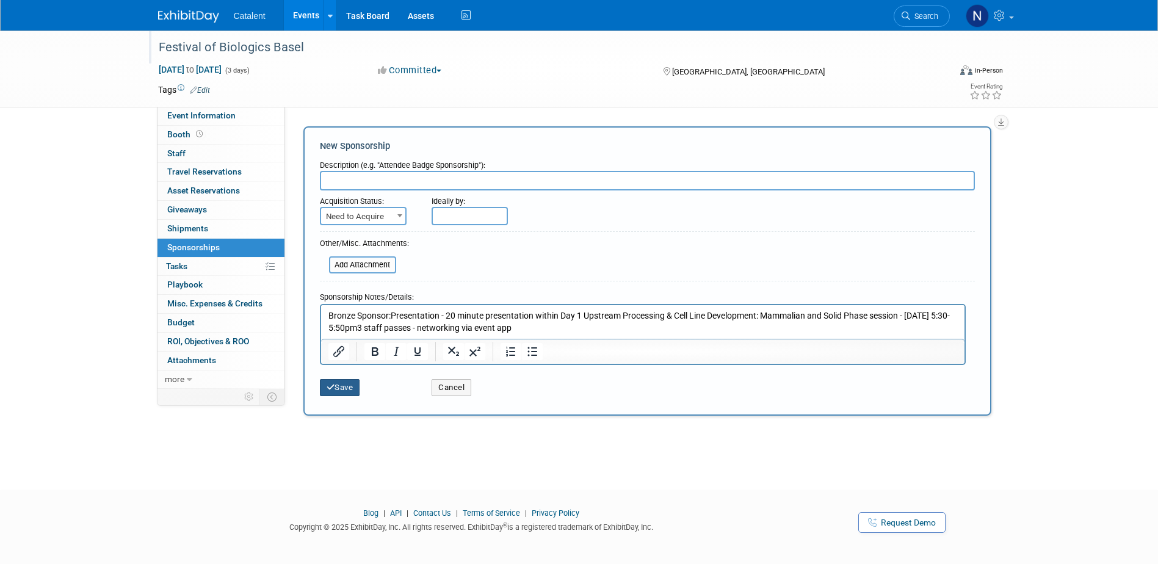
click at [343, 390] on button "Save" at bounding box center [340, 387] width 40 height 17
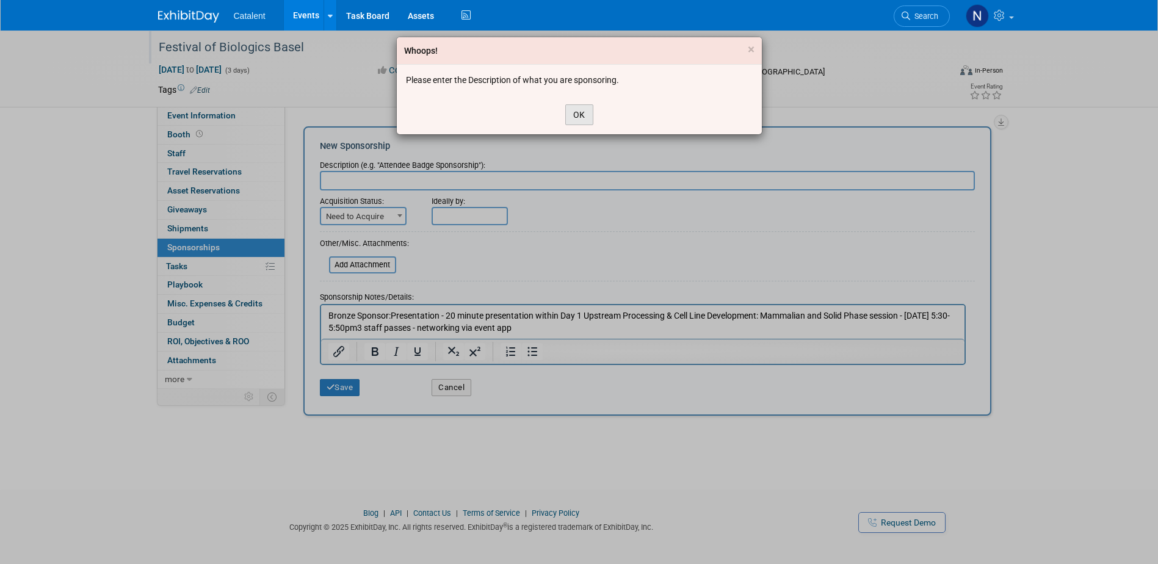
click at [573, 117] on button "OK" at bounding box center [579, 114] width 28 height 21
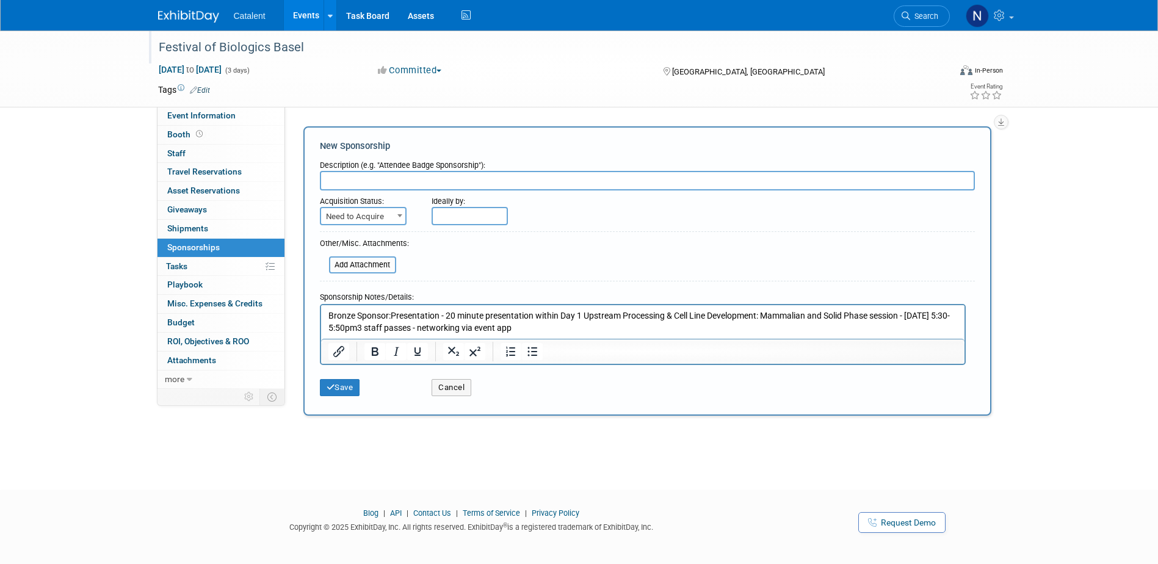
click at [413, 177] on input "text" at bounding box center [647, 181] width 655 height 20
type input "Bronze Sponsorship"
click at [347, 217] on span "Need to Acquire" at bounding box center [363, 216] width 84 height 17
select select "2"
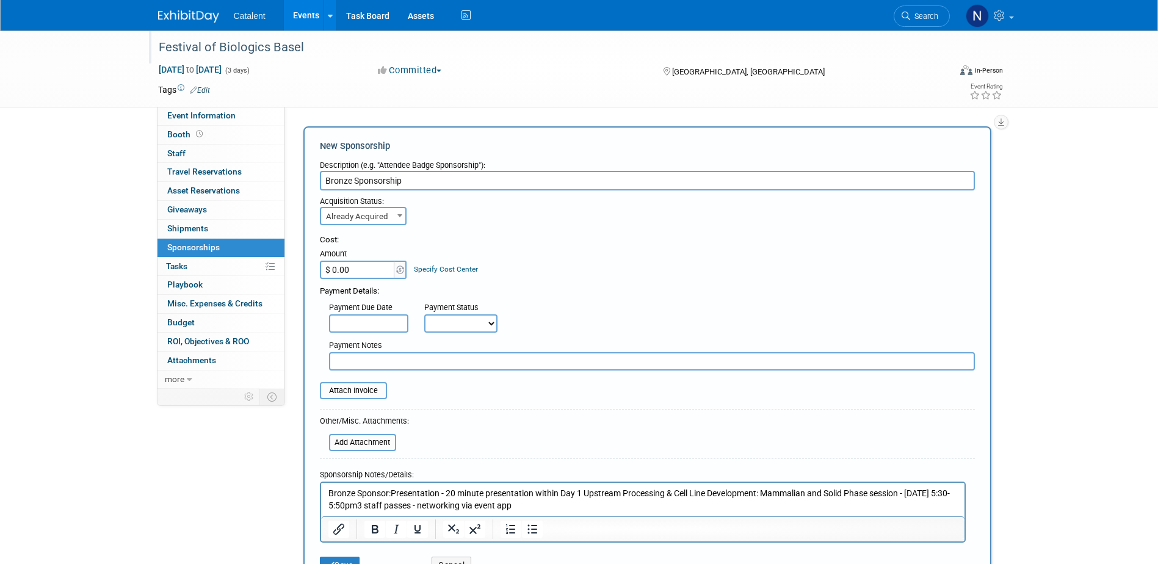
click at [440, 181] on input "Bronze Sponsorship" at bounding box center [647, 181] width 655 height 20
type input "Bronze Sponsorship -"
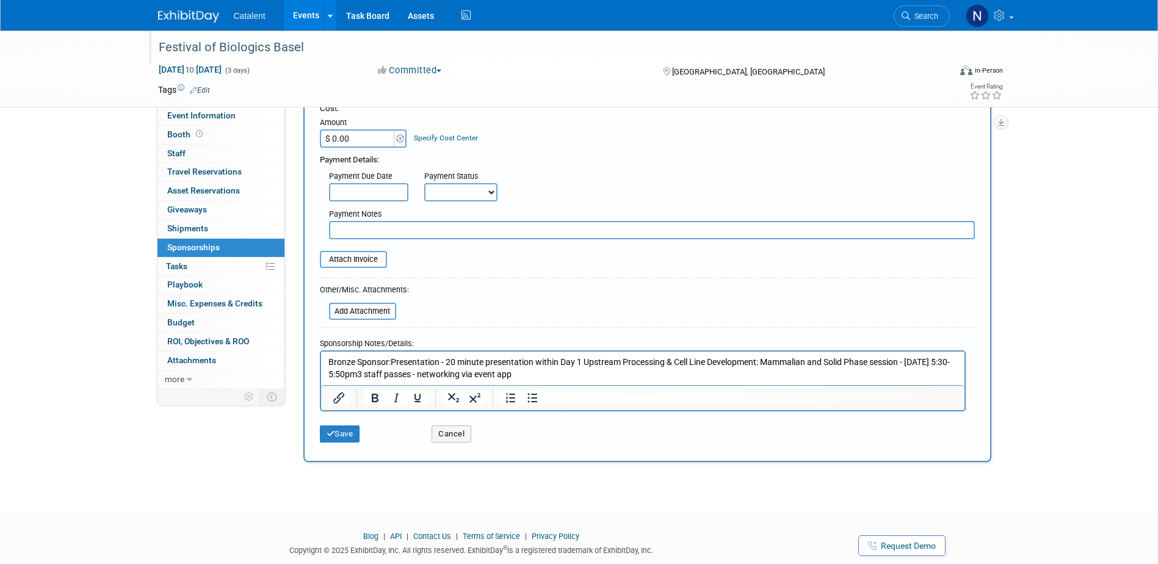
scroll to position [166, 0]
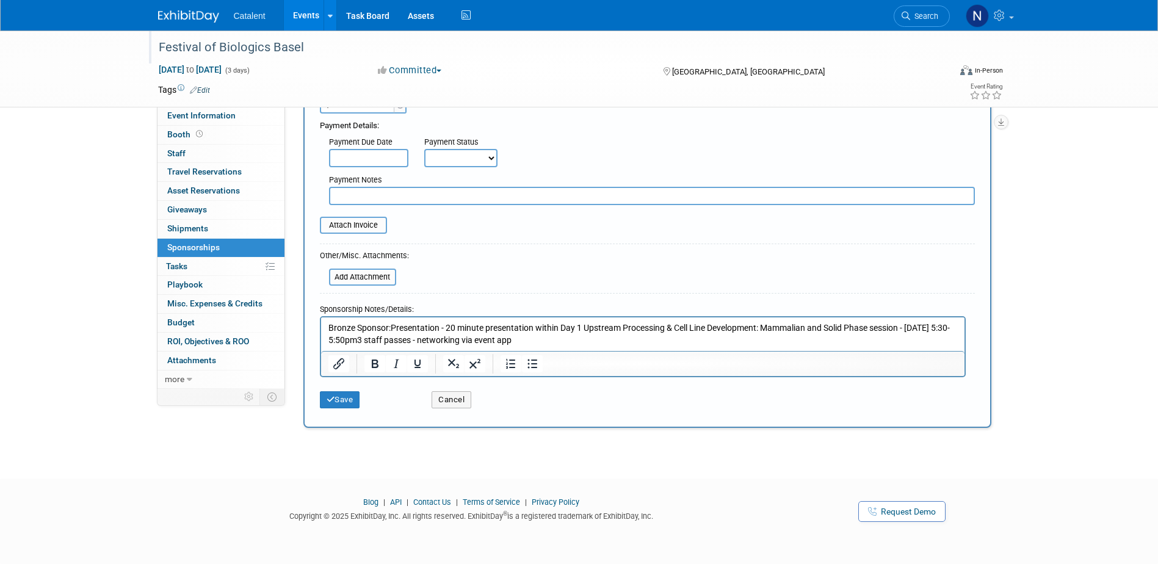
click at [614, 341] on p "Bronze Sponsor:Presentation - 20 minute presentation within Day 1 Upstream Proc…" at bounding box center [643, 334] width 630 height 24
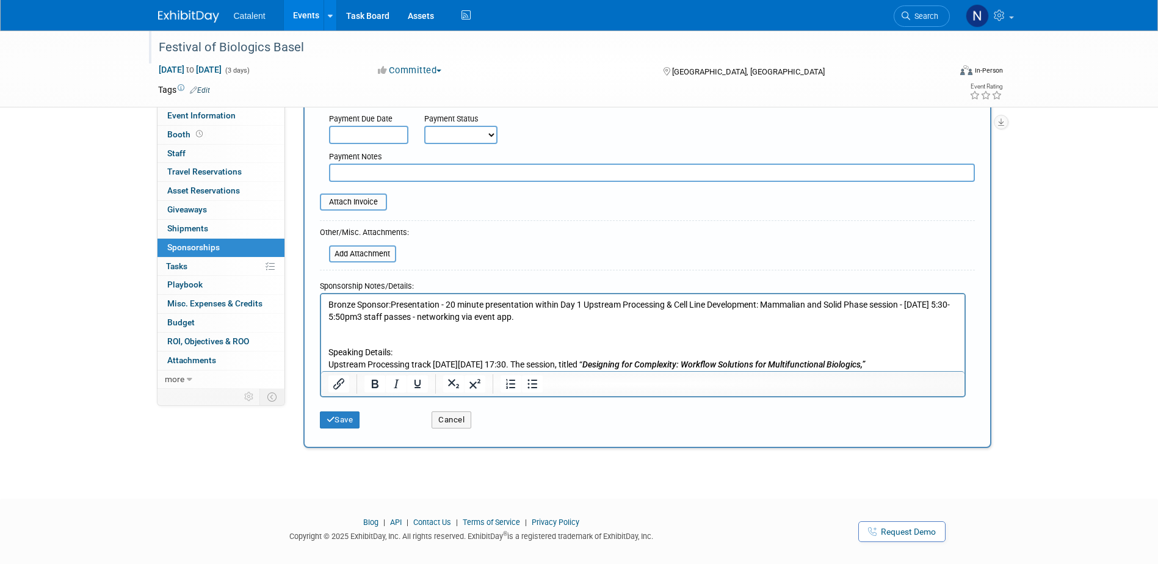
scroll to position [209, 0]
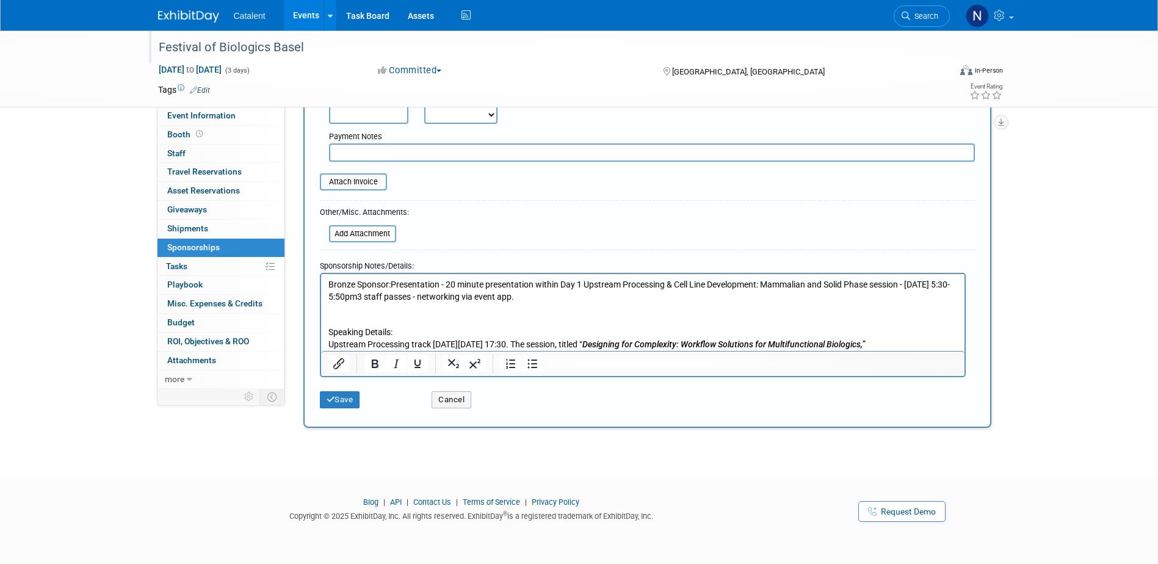
click at [437, 334] on p "Speaking Details: Upstream Processing track on Tuesday, September 30, 2025 at 1…" at bounding box center [643, 338] width 630 height 24
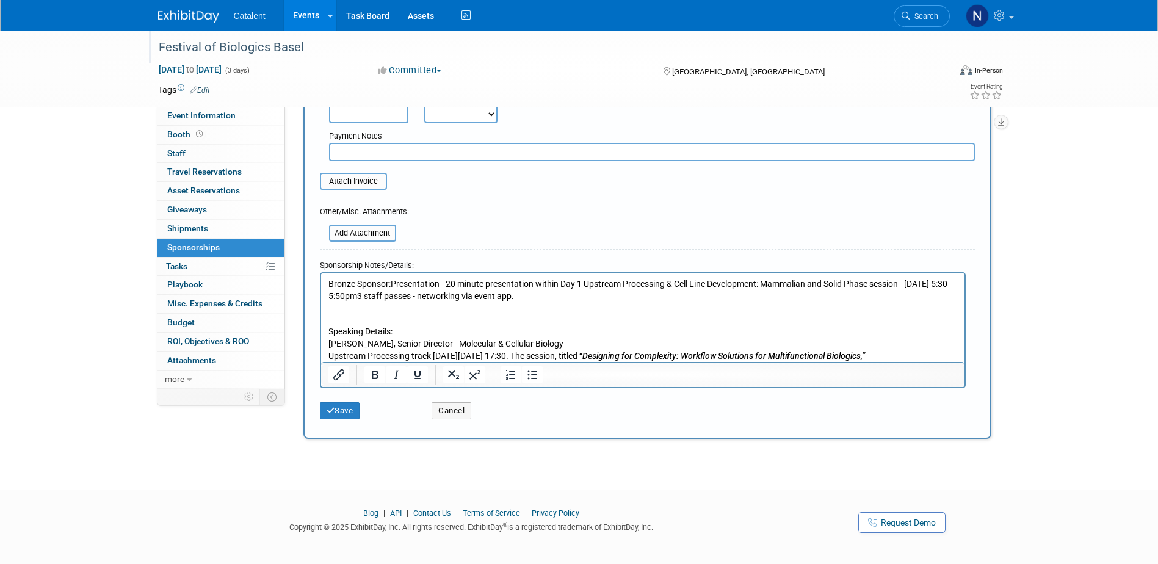
click at [388, 283] on p "Bronze Sponsor:Presentation - 20 minute presentation within Day 1 Upstream Proc…" at bounding box center [643, 290] width 630 height 24
click at [391, 283] on p "Bronze Sponsor:Presentation - 20 minute presentation within Day 1 Upstream Proc…" at bounding box center [643, 290] width 630 height 24
click at [554, 344] on p "Speaking Details: Laura Daley, Senior Director - Molecular & Cellular Biology U…" at bounding box center [643, 343] width 630 height 36
click at [338, 412] on button "Save" at bounding box center [340, 410] width 40 height 17
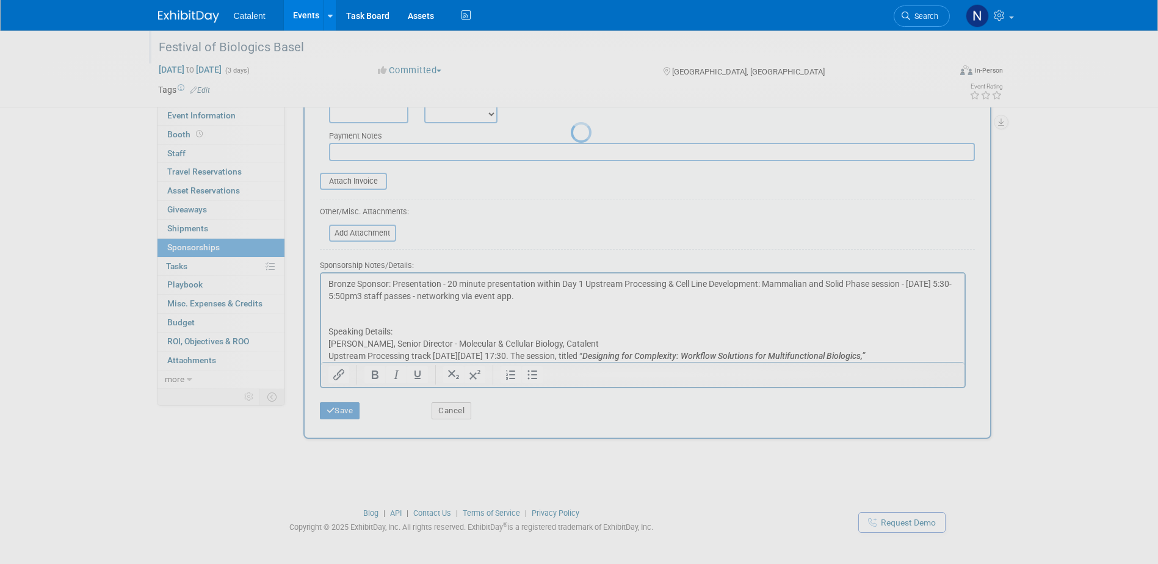
scroll to position [11, 0]
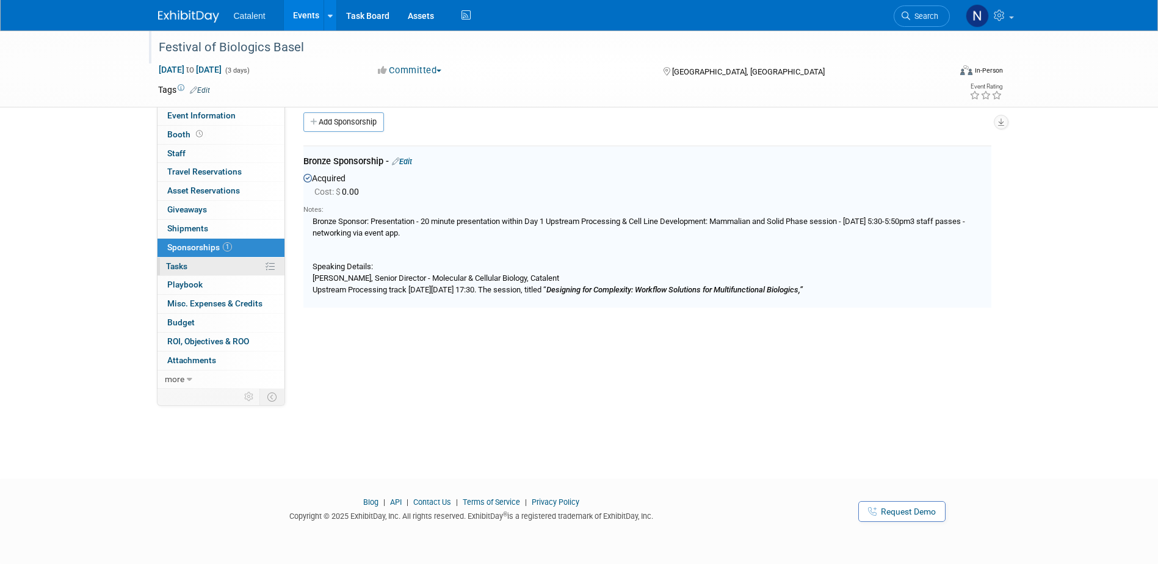
click at [189, 269] on link "0% Tasks 0%" at bounding box center [221, 267] width 127 height 18
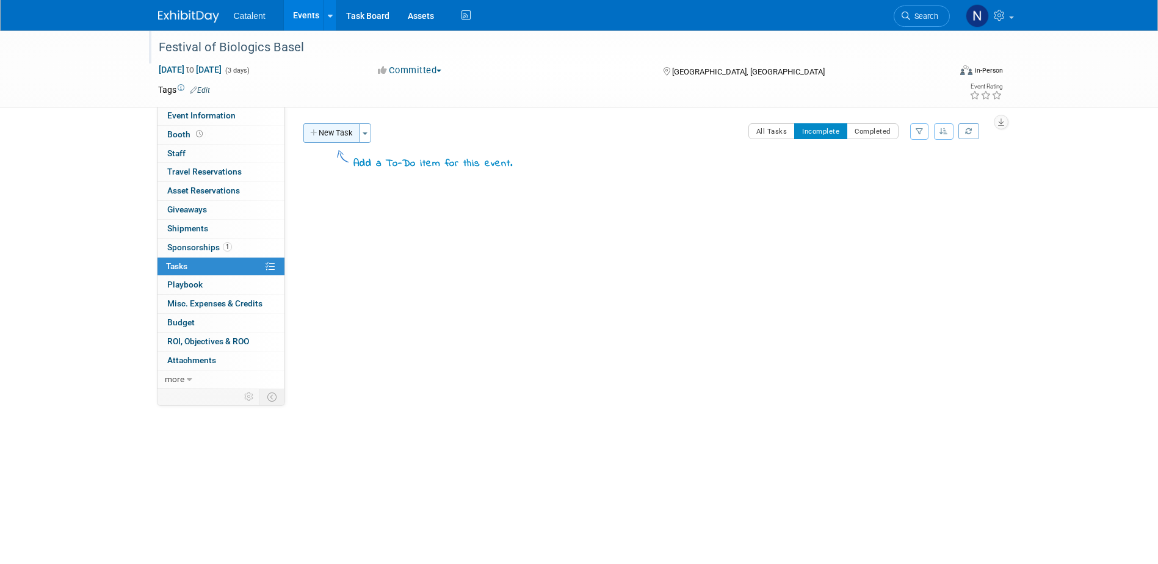
click at [339, 131] on button "New Task" at bounding box center [331, 133] width 56 height 20
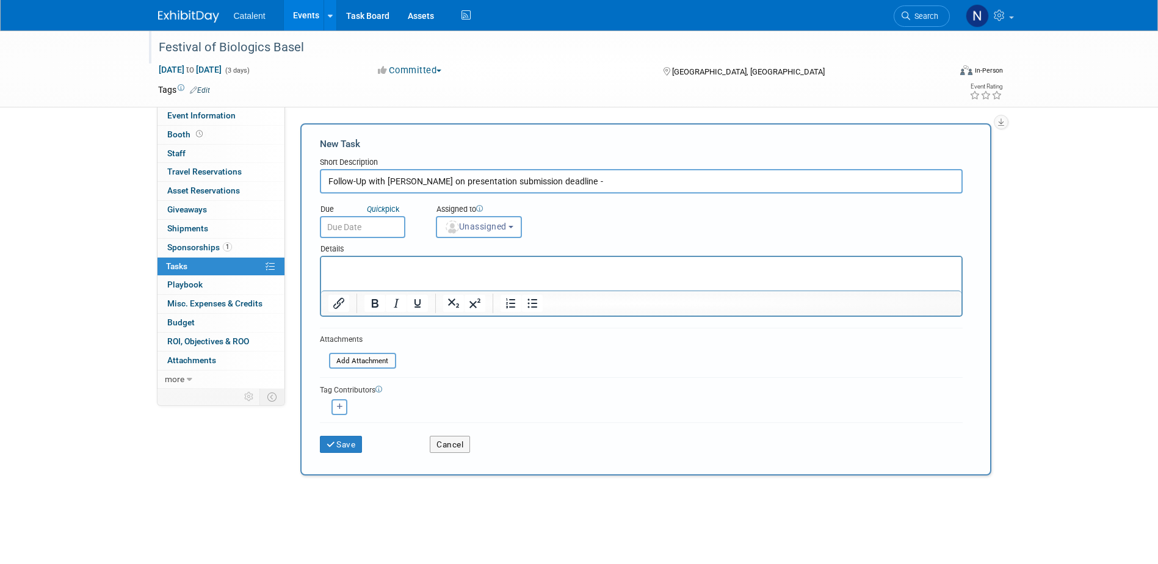
paste input "17:30-17:50 on 30 September"
type input "Follow-Up with Laura Daley on presentation submission deadline - 17:30-17:50 on…"
click at [360, 227] on input "text" at bounding box center [362, 227] width 85 height 22
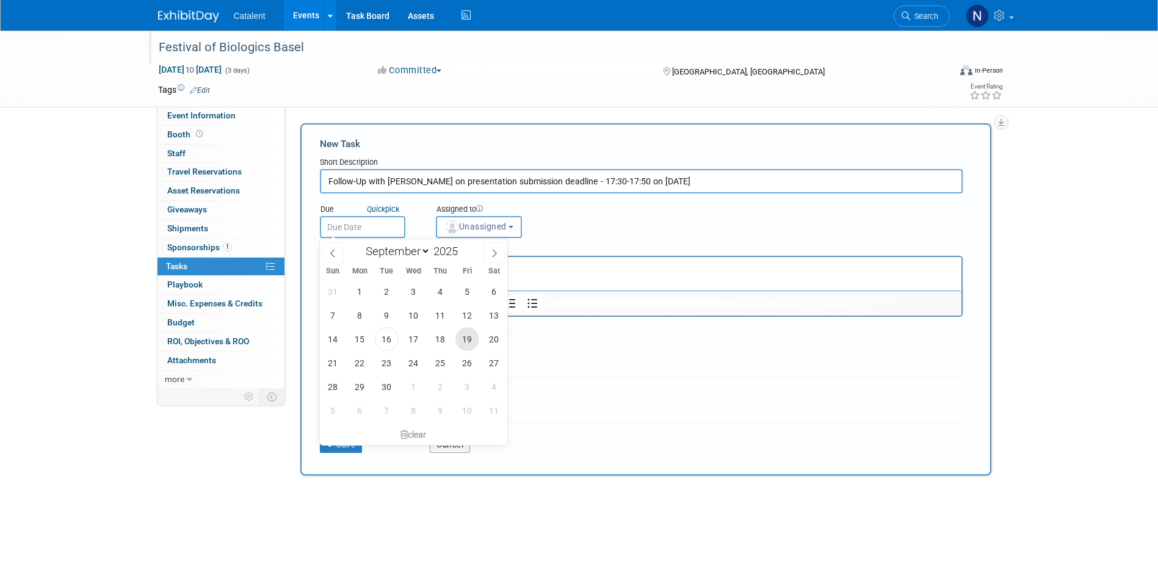
click at [464, 341] on span "19" at bounding box center [468, 339] width 24 height 24
type input "Sep 19, 2025"
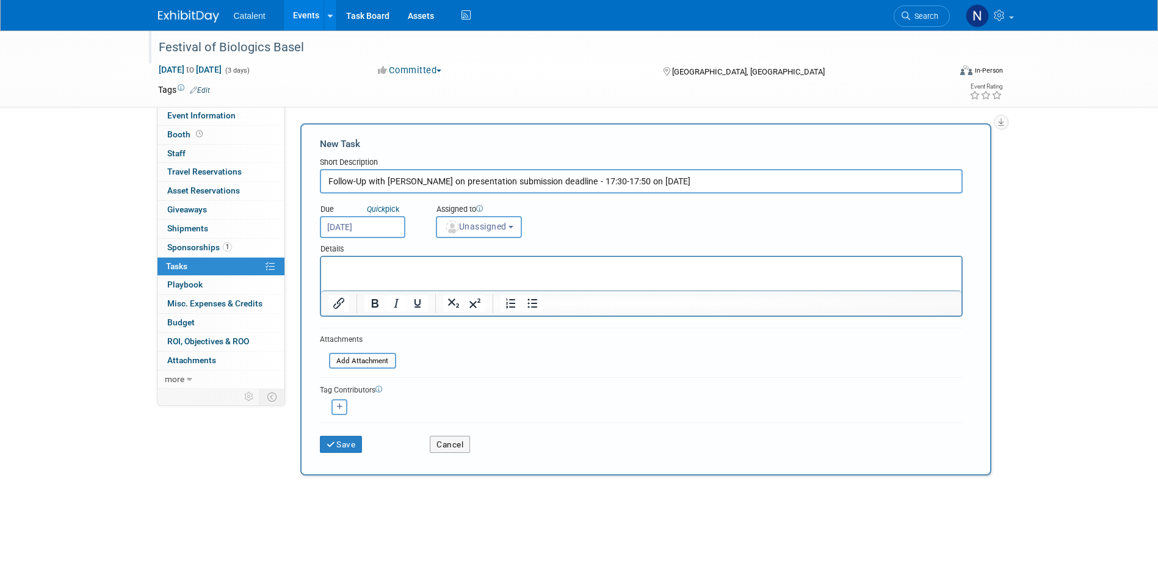
drag, startPoint x: 582, startPoint y: 183, endPoint x: 724, endPoint y: 180, distance: 141.7
click at [724, 180] on input "Follow-Up with Laura Daley on presentation submission deadline - 17:30-17:50 on…" at bounding box center [641, 181] width 643 height 24
type input "Follow-Up with Laura Daley on presentation submission deadline -"
click at [493, 274] on html at bounding box center [641, 265] width 641 height 17
drag, startPoint x: 465, startPoint y: 267, endPoint x: 309, endPoint y: 263, distance: 156.4
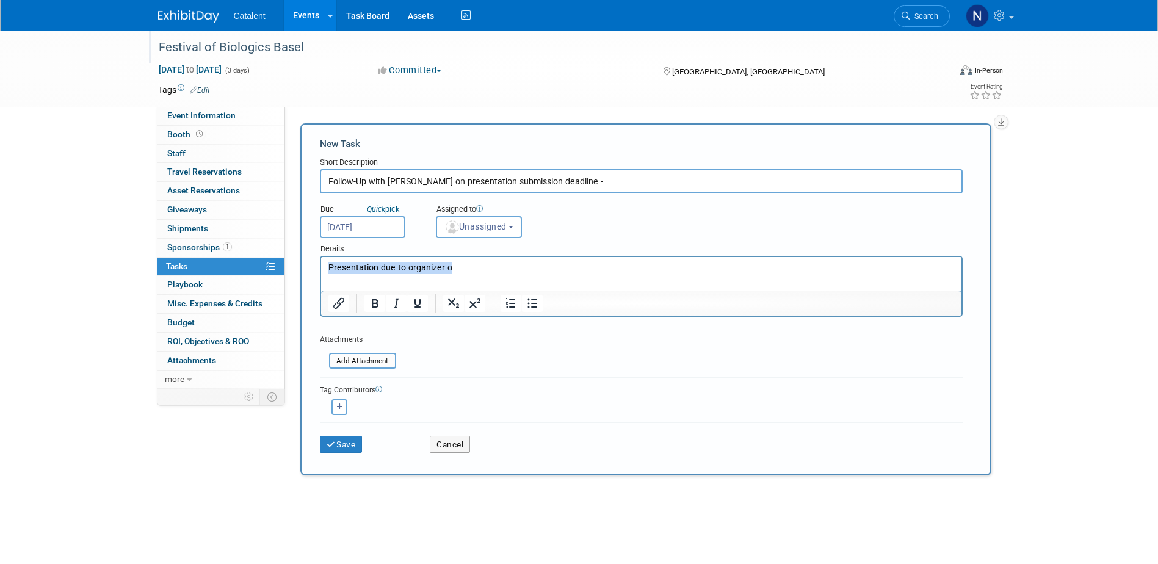
click at [321, 263] on html "Presentation due to organizer o" at bounding box center [641, 265] width 641 height 17
click at [466, 226] on span "Unassigned" at bounding box center [476, 227] width 62 height 10
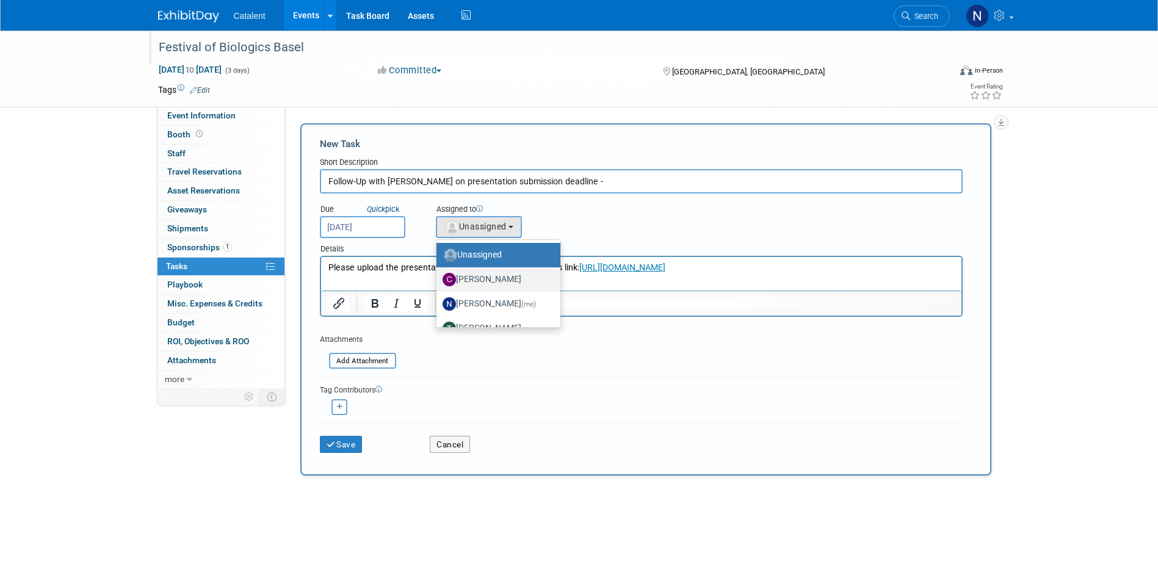
click at [465, 277] on label "Christina Szendi" at bounding box center [496, 280] width 106 height 20
click at [438, 277] on input "Christina Szendi" at bounding box center [434, 278] width 8 height 8
select select "28818f30-ac6f-4e6a-a0a1-35fa62081213"
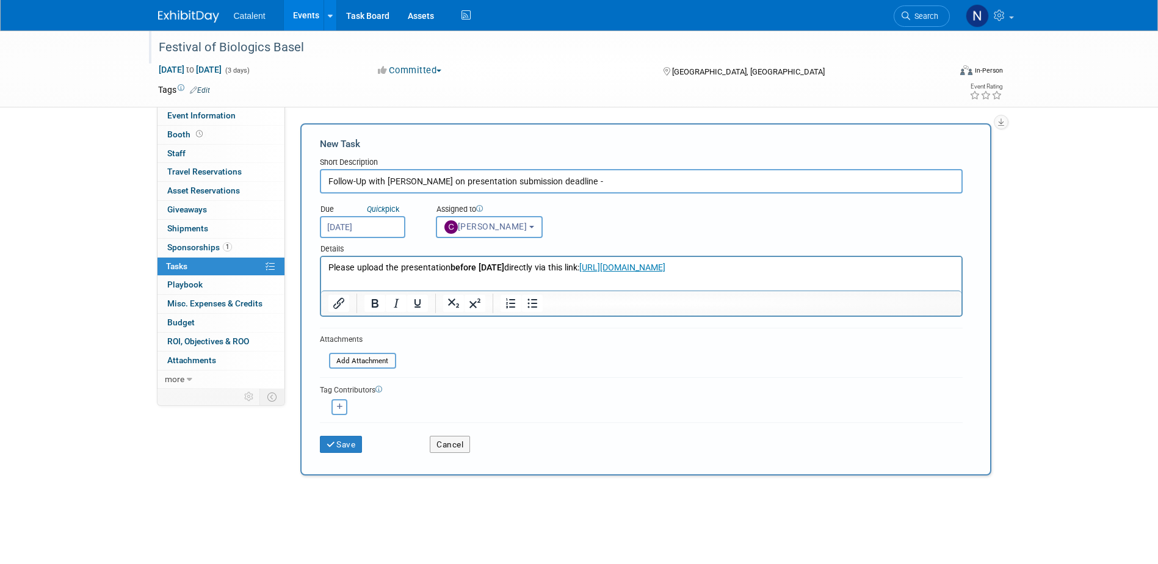
click at [553, 405] on div "Christina remove Nicole (me) remove remove remove" at bounding box center [641, 405] width 643 height 19
click at [345, 445] on button "Save" at bounding box center [341, 444] width 43 height 17
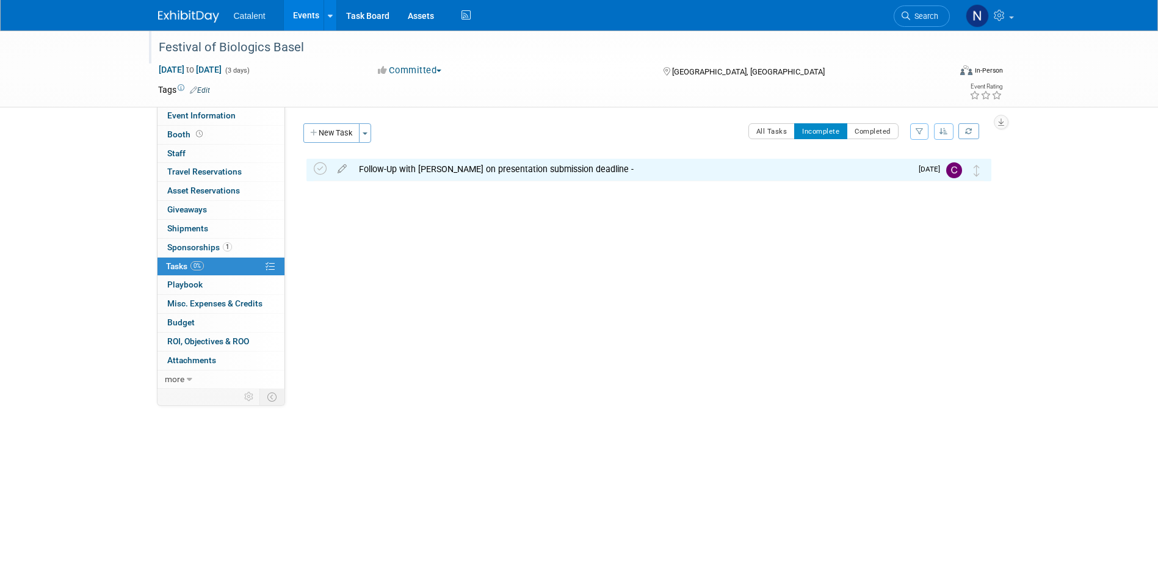
click at [826, 177] on div "Follow-Up with Laura Daley on presentation submission deadline -" at bounding box center [632, 169] width 559 height 21
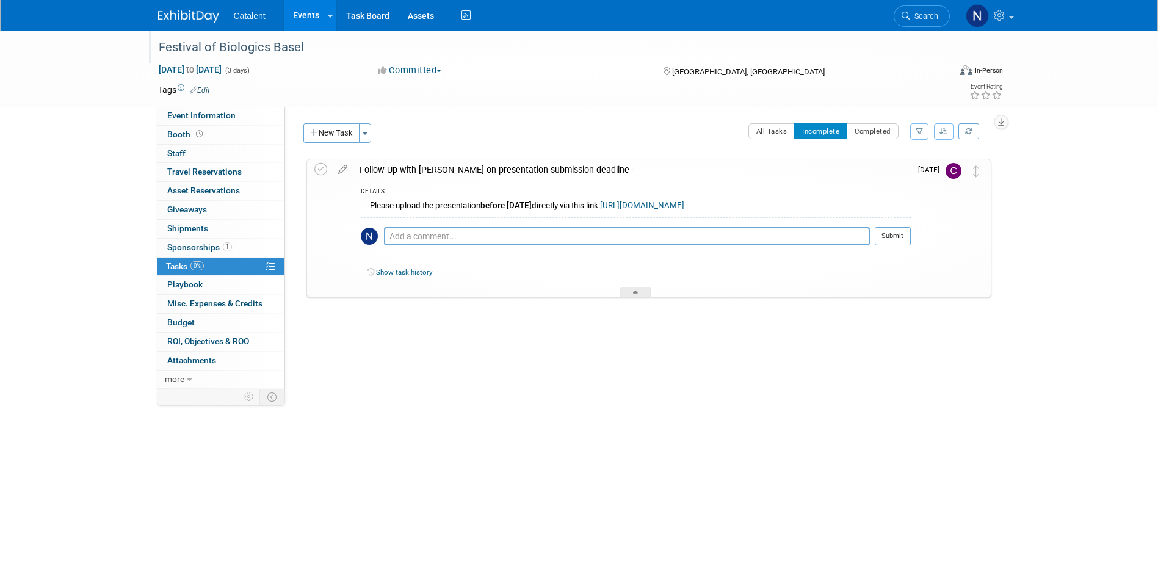
click at [821, 172] on div "Follow-Up with Laura Daley on presentation submission deadline -" at bounding box center [633, 169] width 558 height 21
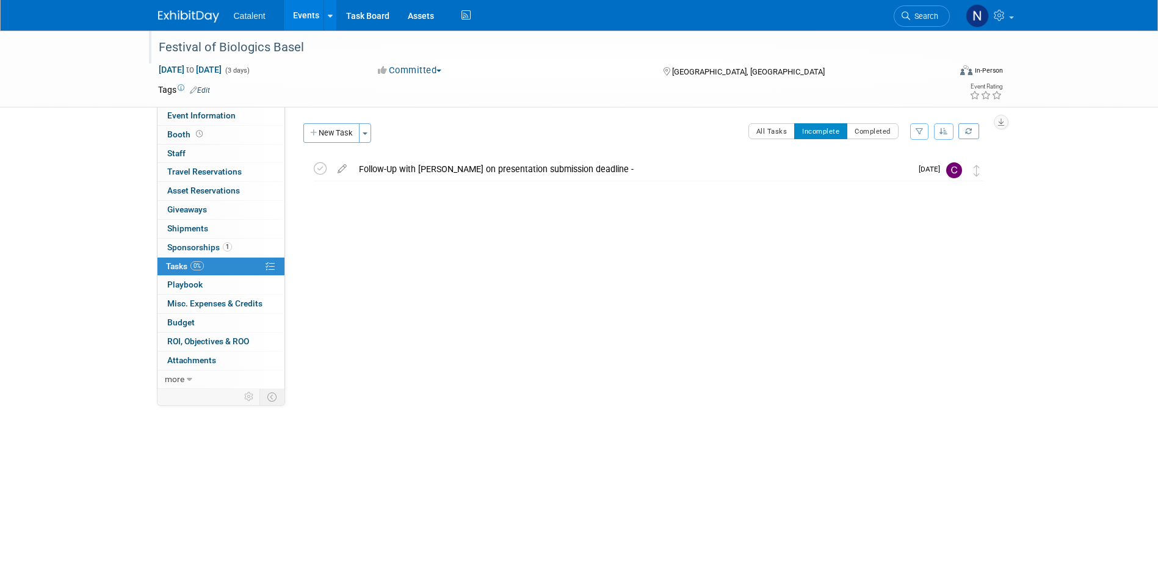
click at [647, 439] on div "Festival of Biologics Basel Sep 30, 2025 to Oct 2, 2025 (3 days) Sep 30, 2025 t…" at bounding box center [579, 249] width 1158 height 437
click at [311, 15] on link "Events" at bounding box center [306, 15] width 45 height 31
